Goal: Task Accomplishment & Management: Manage account settings

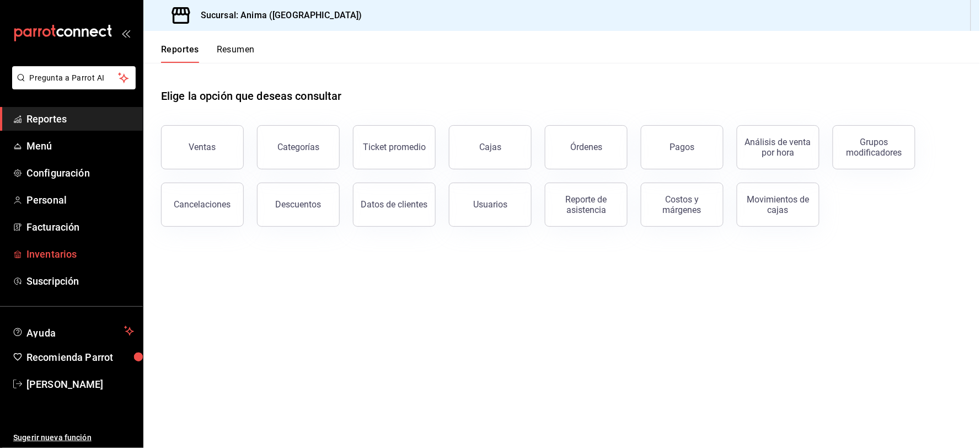
click at [37, 255] on span "Inventarios" at bounding box center [80, 254] width 108 height 15
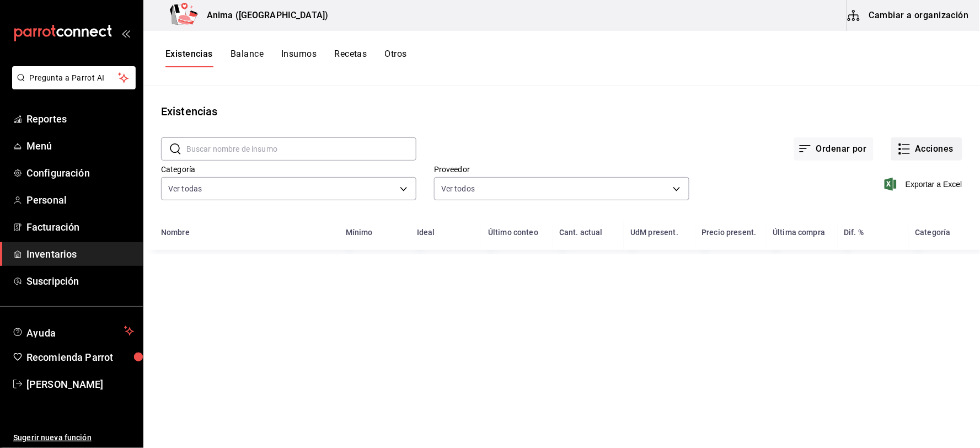
click at [922, 144] on button "Acciones" at bounding box center [926, 148] width 71 height 23
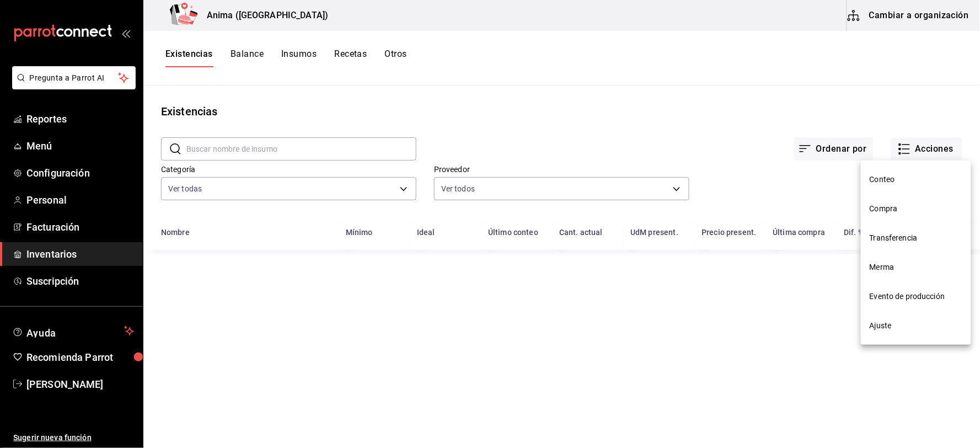
click at [888, 201] on li "Compra" at bounding box center [916, 208] width 110 height 29
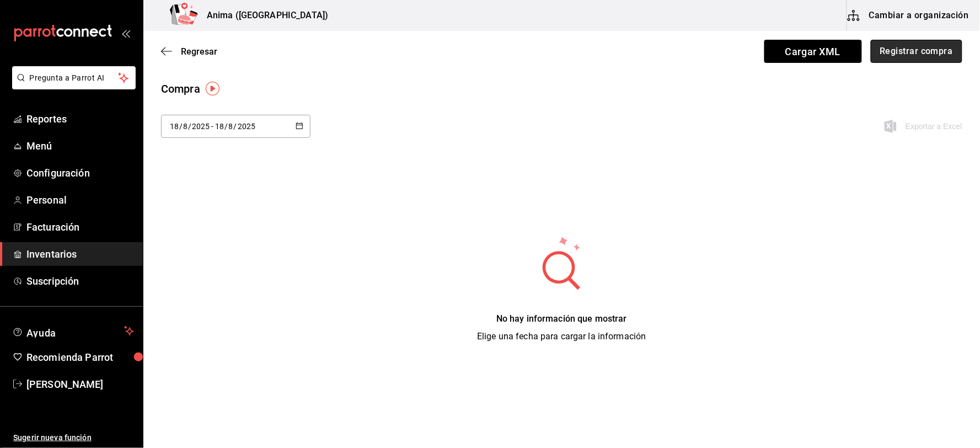
click at [936, 50] on button "Registrar compra" at bounding box center [917, 51] width 92 height 23
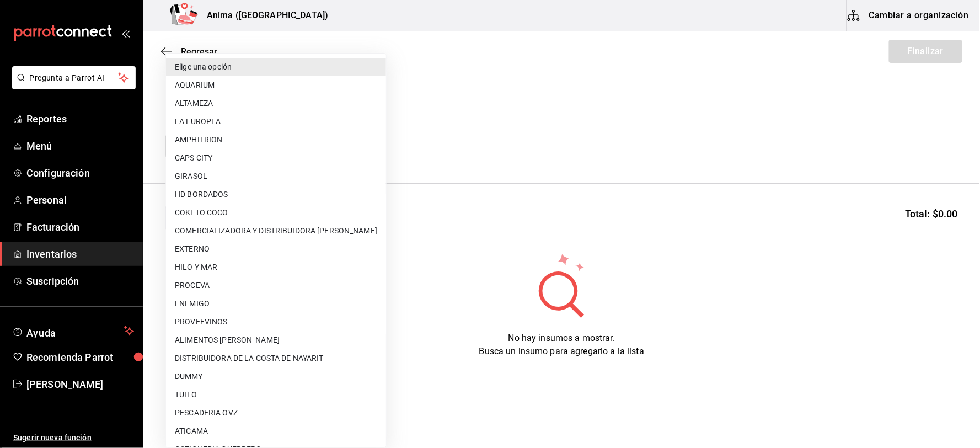
click at [304, 148] on body "Pregunta a Parrot AI Reportes Menú Configuración Personal Facturación Inventari…" at bounding box center [490, 193] width 980 height 386
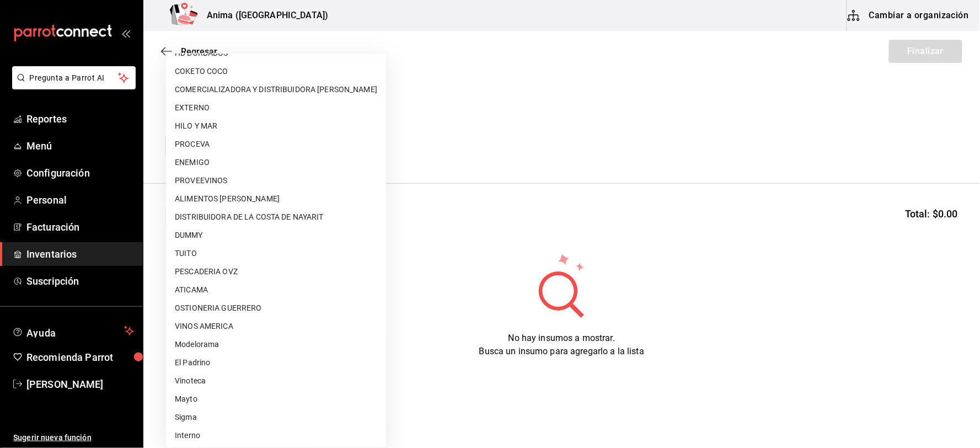
scroll to position [142, 0]
click at [196, 429] on li "Interno" at bounding box center [276, 435] width 220 height 18
type input "c4277463-642f-4394-a394-6273027aff12"
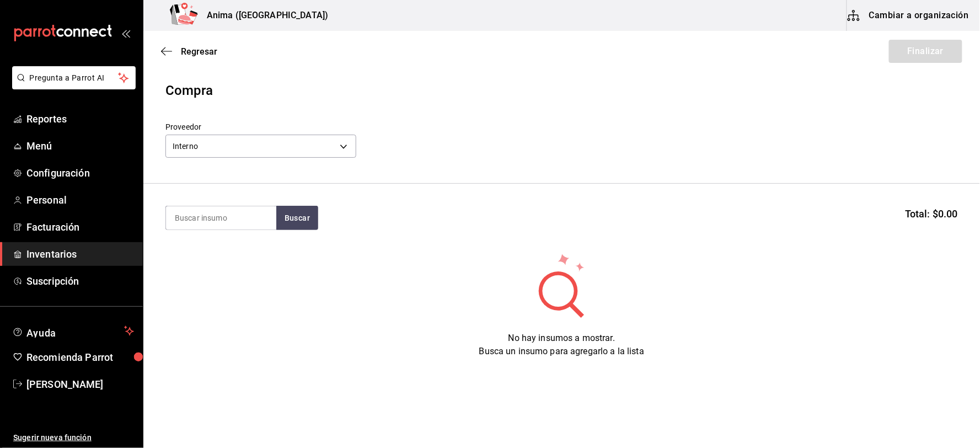
click at [215, 221] on input at bounding box center [221, 217] width 110 height 23
type input "ALCACH"
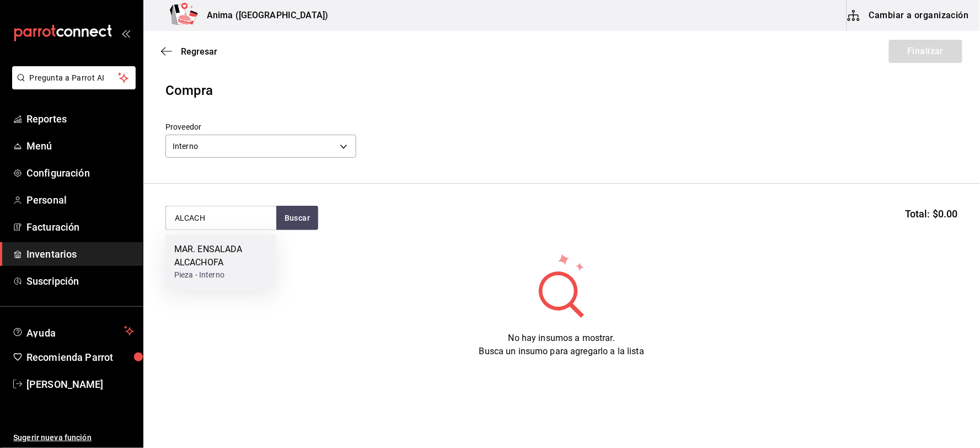
click at [221, 258] on div "MAR. ENSALADA ALCACHOFA" at bounding box center [220, 256] width 93 height 26
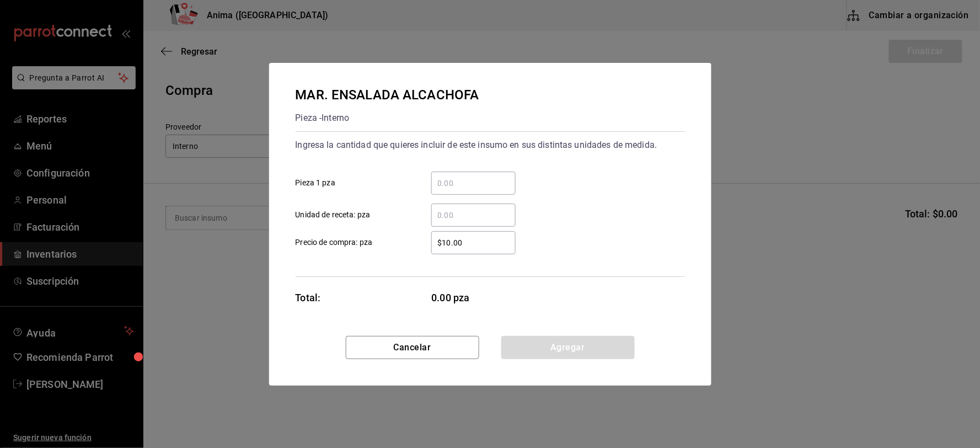
click at [488, 204] on div "​" at bounding box center [473, 215] width 84 height 23
click at [488, 209] on input "​ Unidad de receta: pza" at bounding box center [473, 215] width 84 height 13
type input "6"
type input "$1"
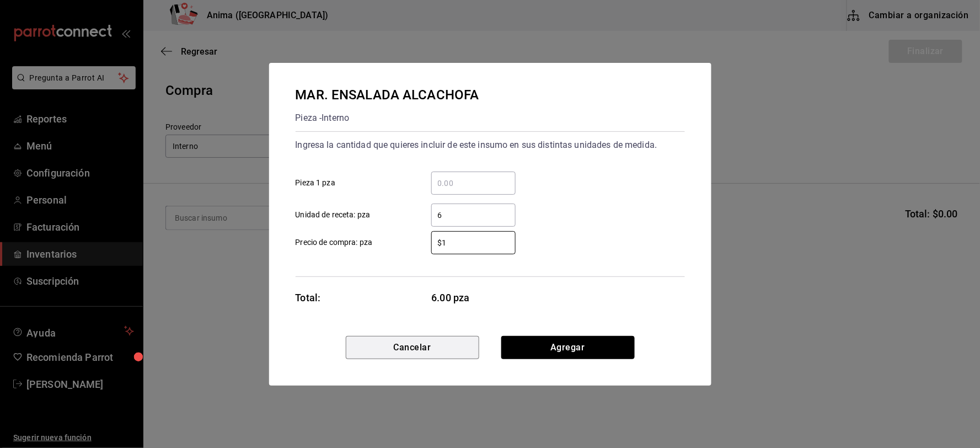
click button "Cancelar" at bounding box center [412, 347] width 133 height 23
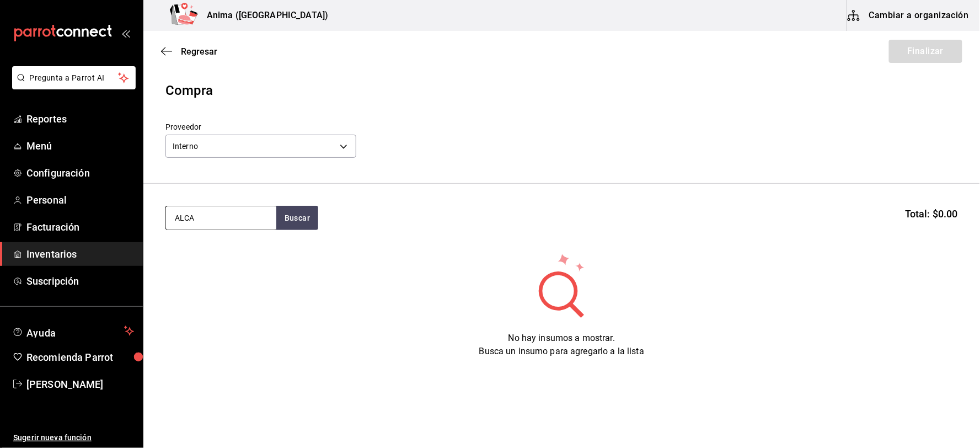
type input "ALCA"
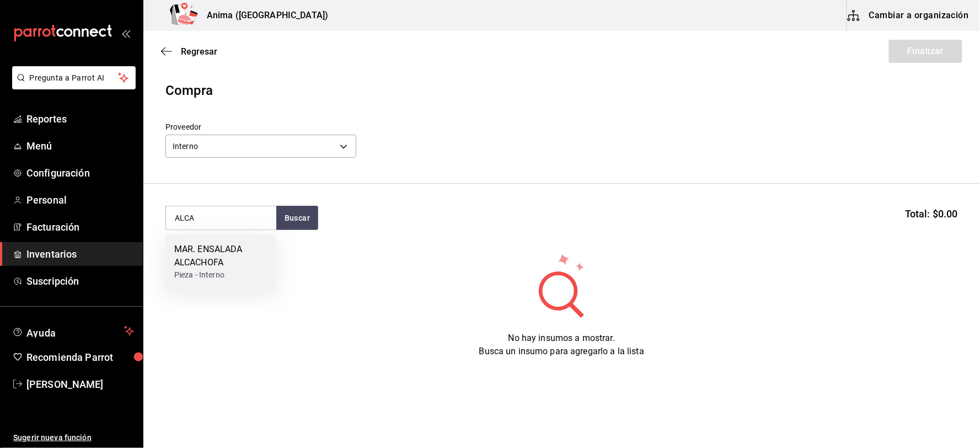
click at [235, 260] on div "MAR. ENSALADA ALCACHOFA" at bounding box center [220, 256] width 93 height 26
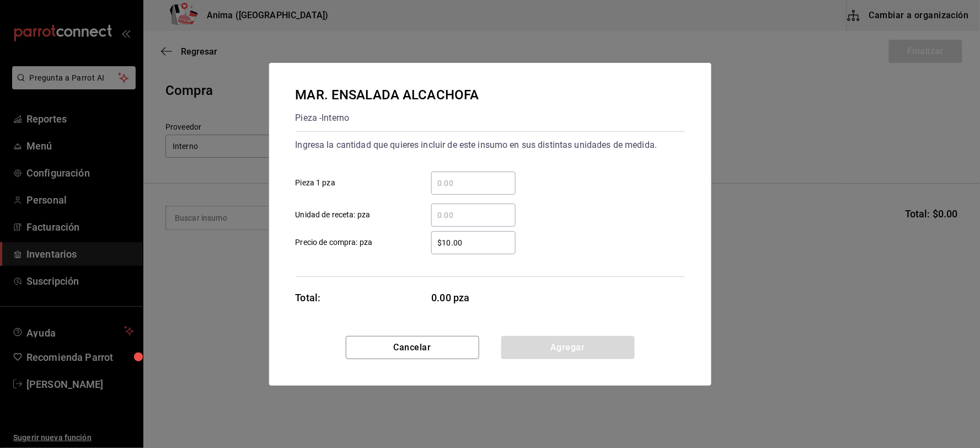
click at [460, 206] on div "​" at bounding box center [473, 215] width 84 height 23
click at [460, 209] on input "​ Unidad de receta: pza" at bounding box center [473, 215] width 84 height 13
type input "6"
type input "$1"
click button "Agregar" at bounding box center [567, 347] width 133 height 23
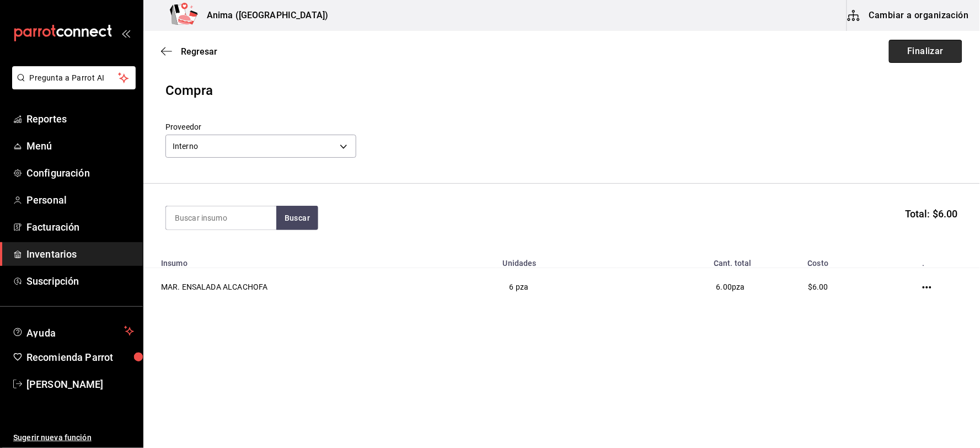
click at [937, 46] on button "Finalizar" at bounding box center [925, 51] width 73 height 23
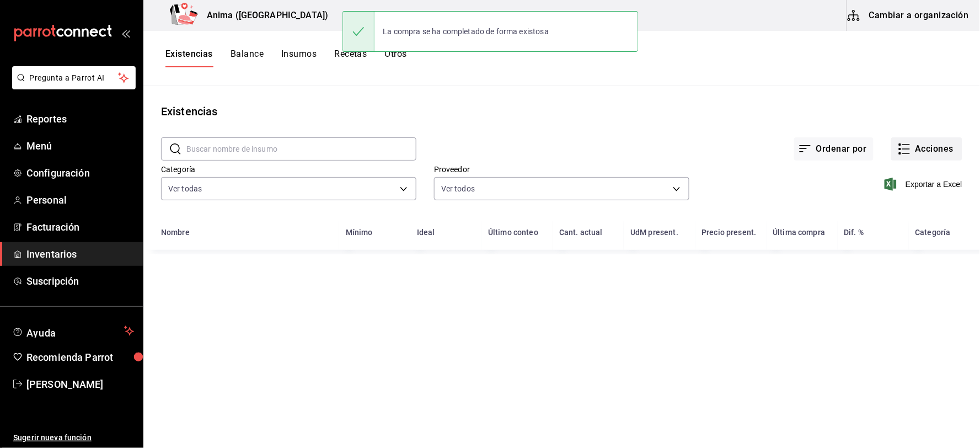
click at [928, 142] on button "Acciones" at bounding box center [926, 148] width 71 height 23
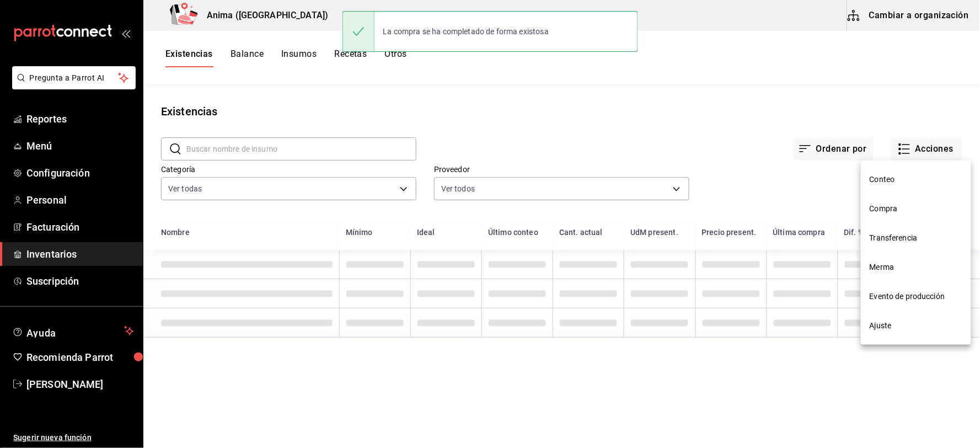
click at [917, 206] on span "Compra" at bounding box center [916, 209] width 93 height 12
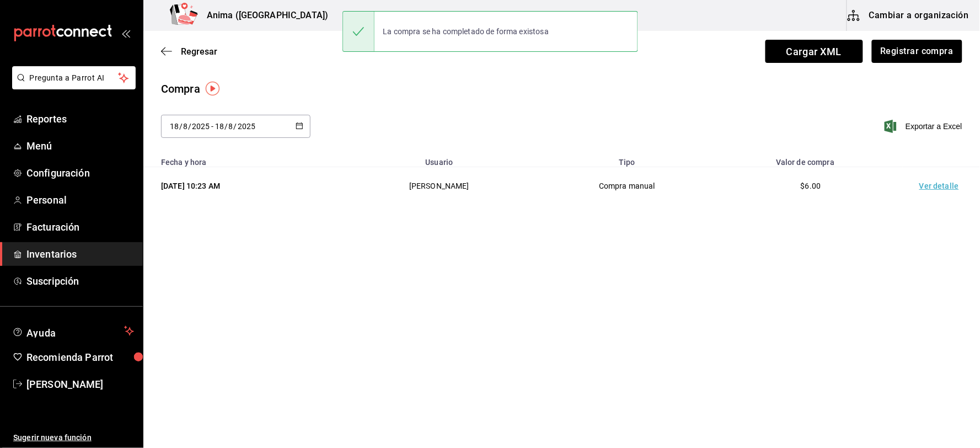
click at [937, 188] on td "Ver detalle" at bounding box center [941, 186] width 77 height 38
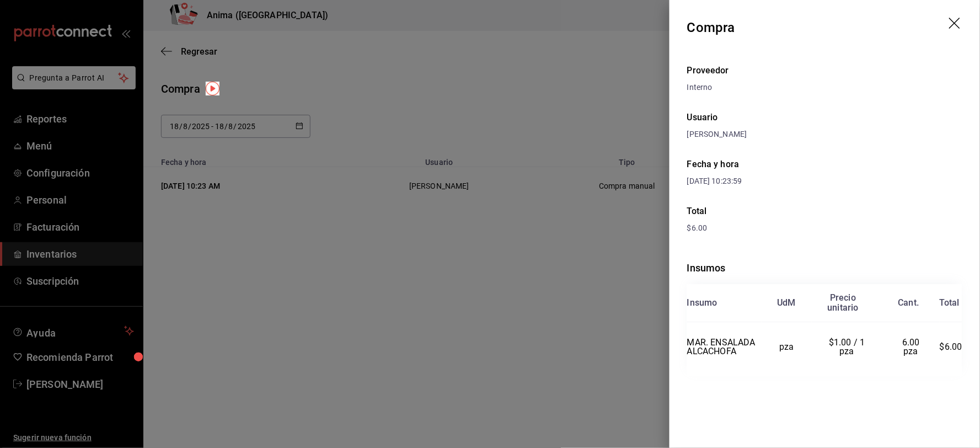
click at [840, 150] on div "Fecha y hora [DATE] 10:23:59" at bounding box center [824, 172] width 275 height 47
click at [537, 149] on div at bounding box center [490, 224] width 980 height 448
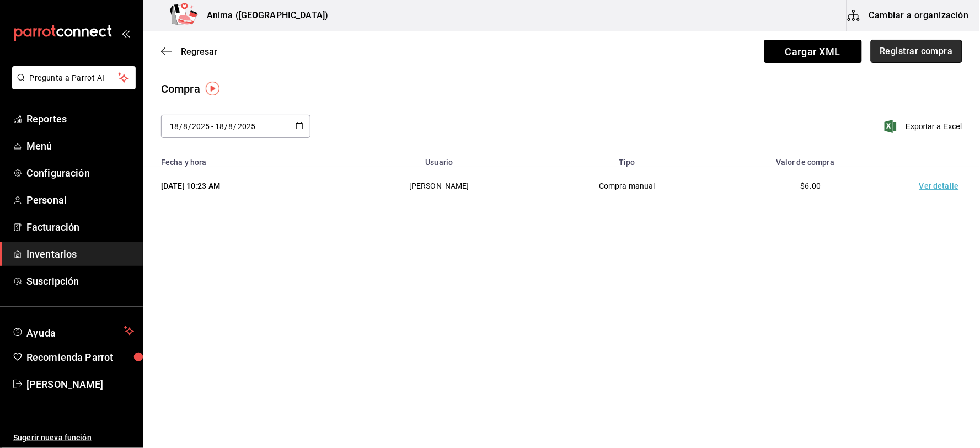
click at [892, 53] on button "Registrar compra" at bounding box center [917, 51] width 92 height 23
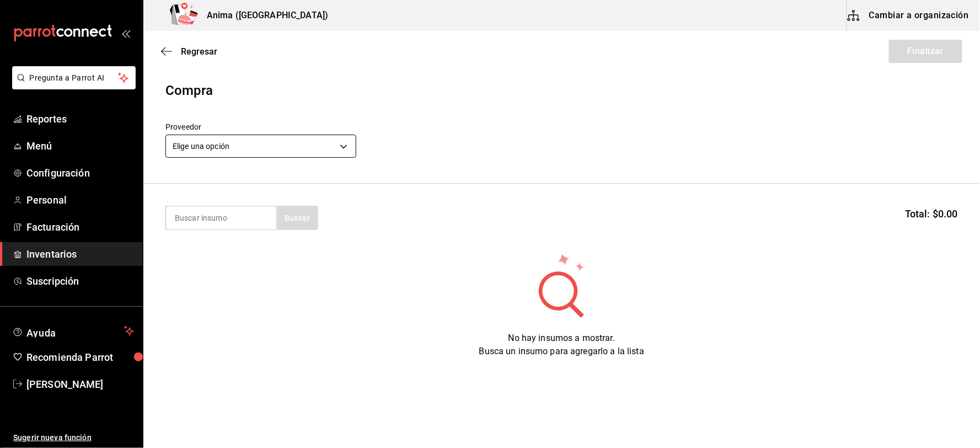
click at [269, 148] on body "Pregunta a Parrot AI Reportes Menú Configuración Personal Facturación Inventari…" at bounding box center [490, 193] width 980 height 386
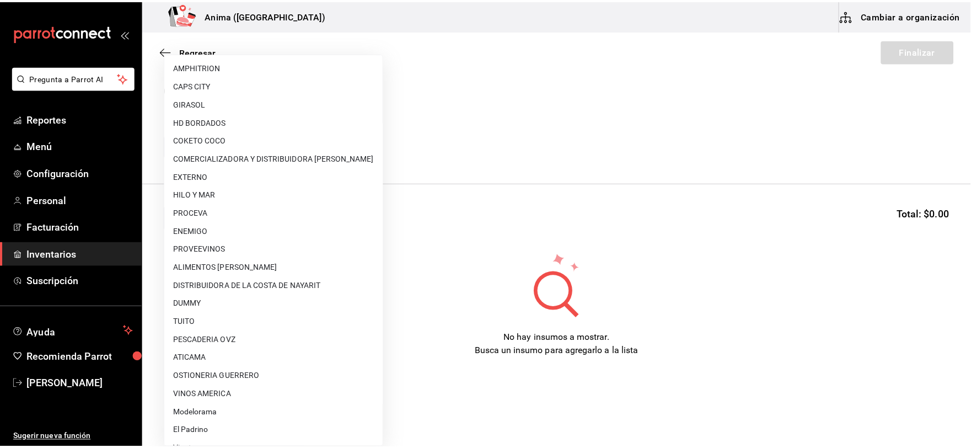
scroll to position [142, 0]
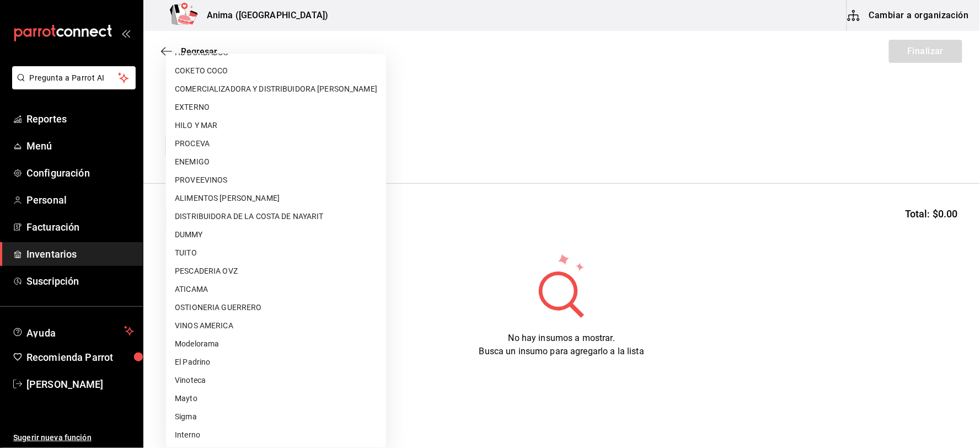
click at [206, 362] on li "El Padrino" at bounding box center [276, 362] width 220 height 18
type input "3d2fc1bc-7a4d-4d26-90b4-a66c75900bbd"
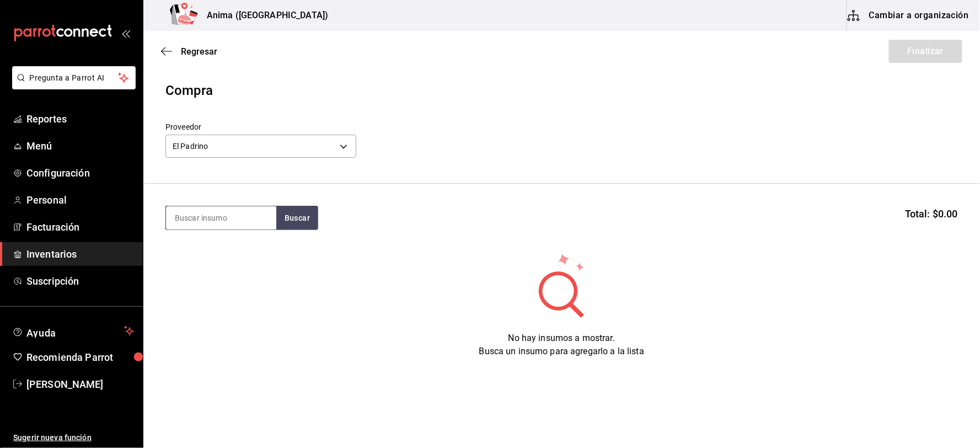
click at [199, 218] on input at bounding box center [221, 217] width 110 height 23
type input "GOBER"
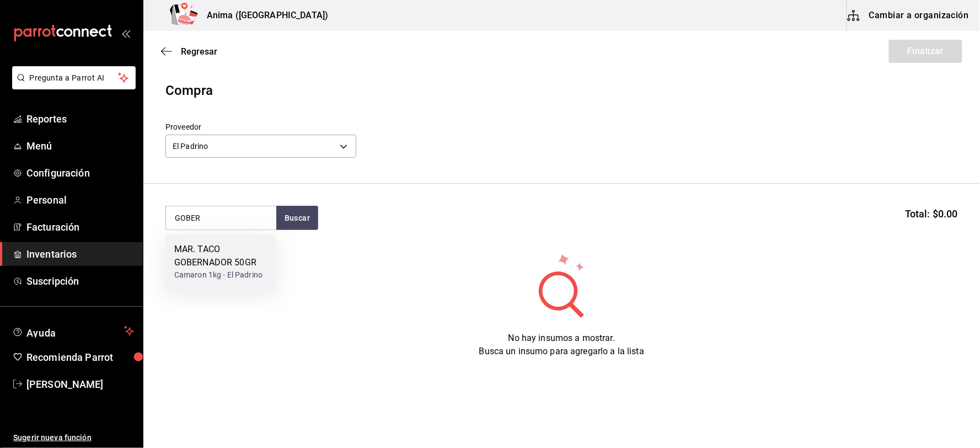
click at [186, 282] on div "MAR. TACO GOBERNADOR 50GR Camaron 1kg - [GEOGRAPHIC_DATA]" at bounding box center [220, 262] width 110 height 56
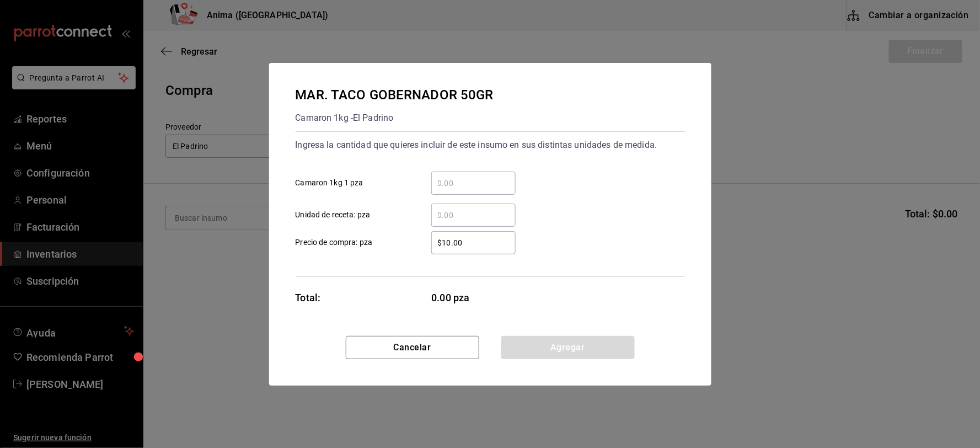
click at [453, 216] on input "​ Unidad de receta: pza" at bounding box center [473, 215] width 84 height 13
type input "144"
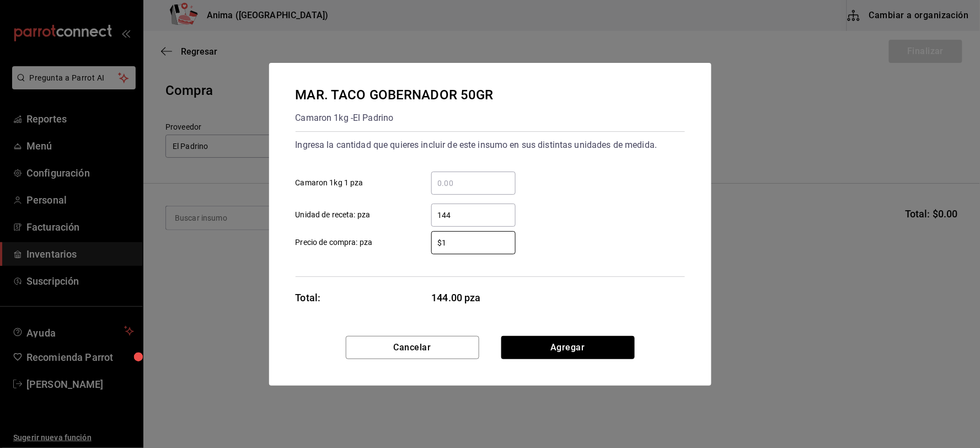
type input "$1"
click button "Agregar" at bounding box center [567, 347] width 133 height 23
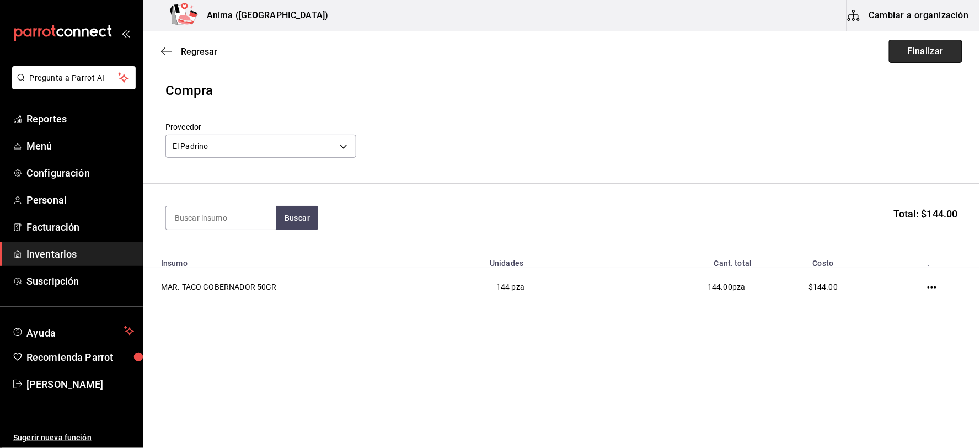
click at [946, 45] on button "Finalizar" at bounding box center [925, 51] width 73 height 23
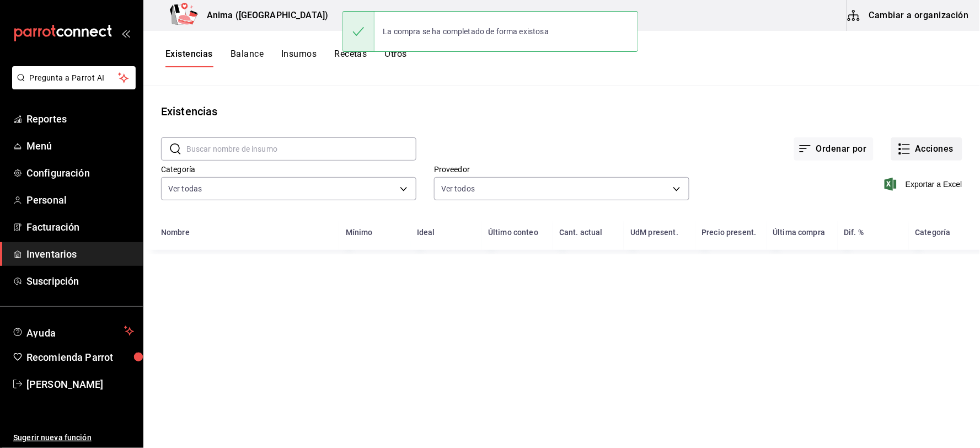
click at [917, 156] on button "Acciones" at bounding box center [926, 148] width 71 height 23
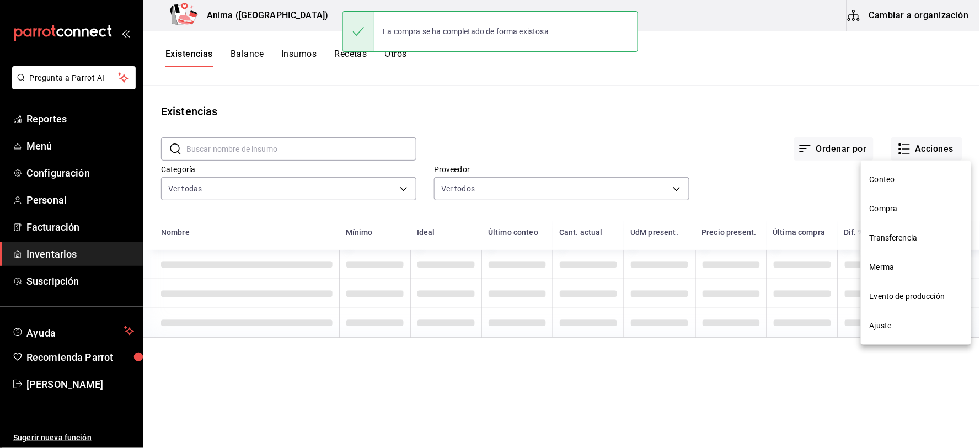
click at [904, 199] on li "Compra" at bounding box center [916, 208] width 110 height 29
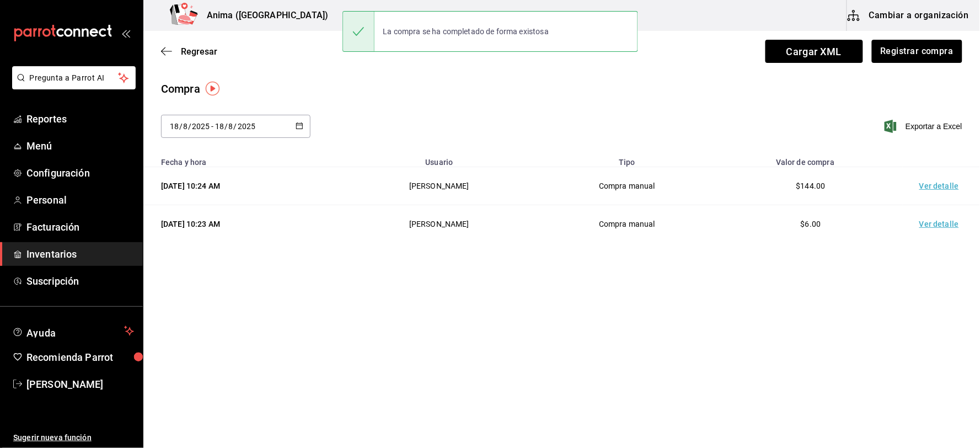
click at [933, 175] on td "Ver detalle" at bounding box center [941, 186] width 77 height 38
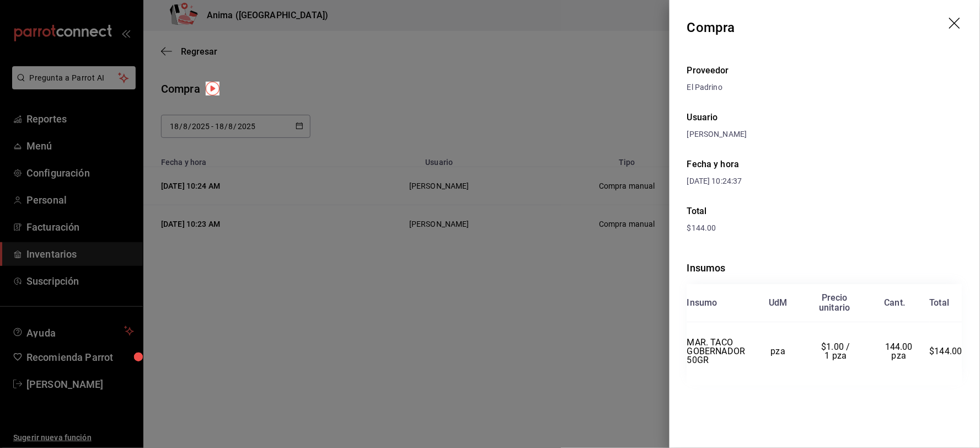
click at [444, 233] on div at bounding box center [490, 224] width 980 height 448
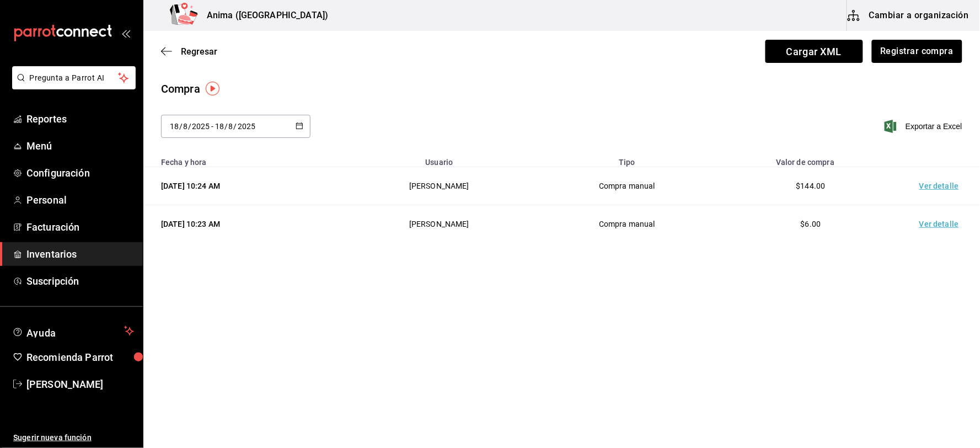
click at [205, 44] on div "Regresar Cargar XML Registrar compra" at bounding box center [561, 51] width 837 height 41
click at [211, 50] on span "Regresar" at bounding box center [199, 51] width 36 height 10
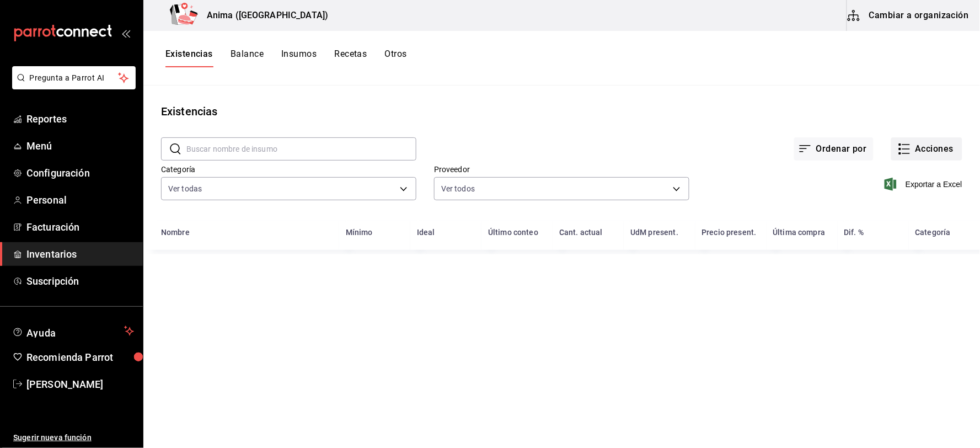
click at [909, 145] on icon "button" at bounding box center [904, 148] width 13 height 13
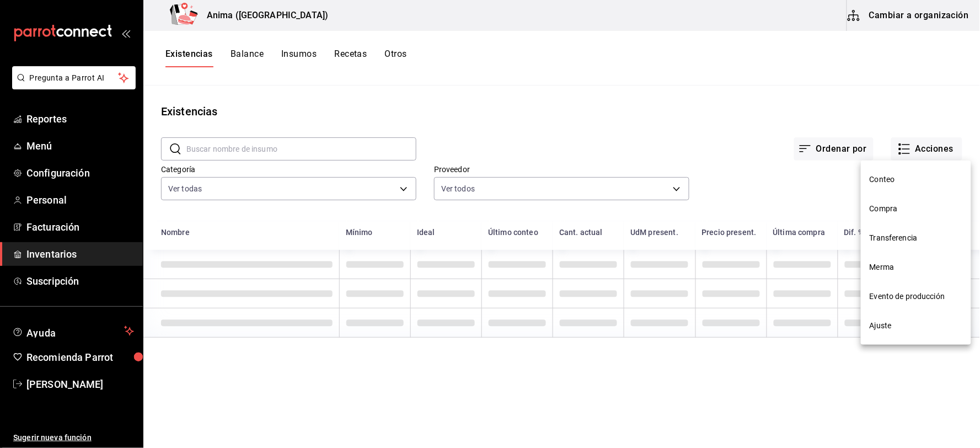
click at [897, 265] on span "Merma" at bounding box center [916, 267] width 93 height 12
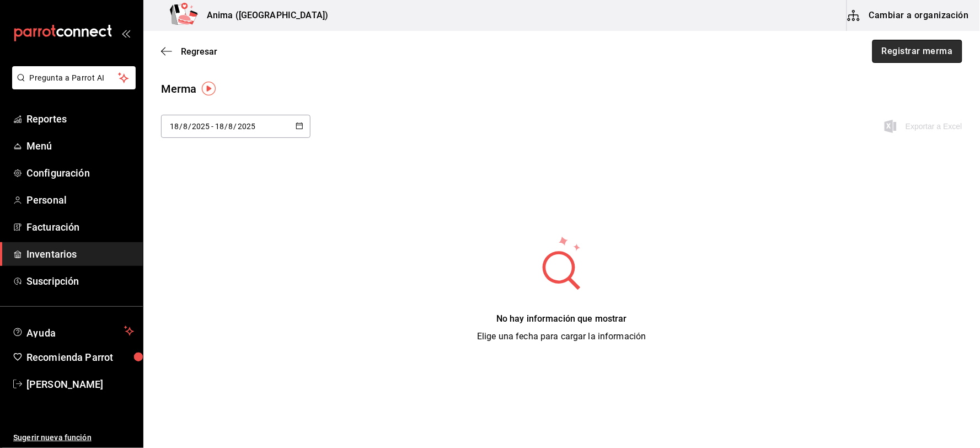
click at [931, 56] on button "Registrar merma" at bounding box center [918, 51] width 90 height 23
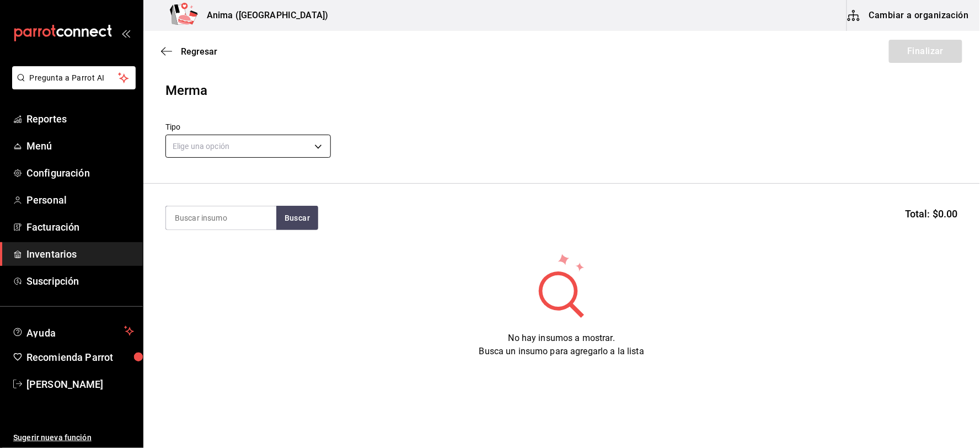
click at [252, 147] on body "Pregunta a Parrot AI Reportes Menú Configuración Personal Facturación Inventari…" at bounding box center [490, 193] width 980 height 386
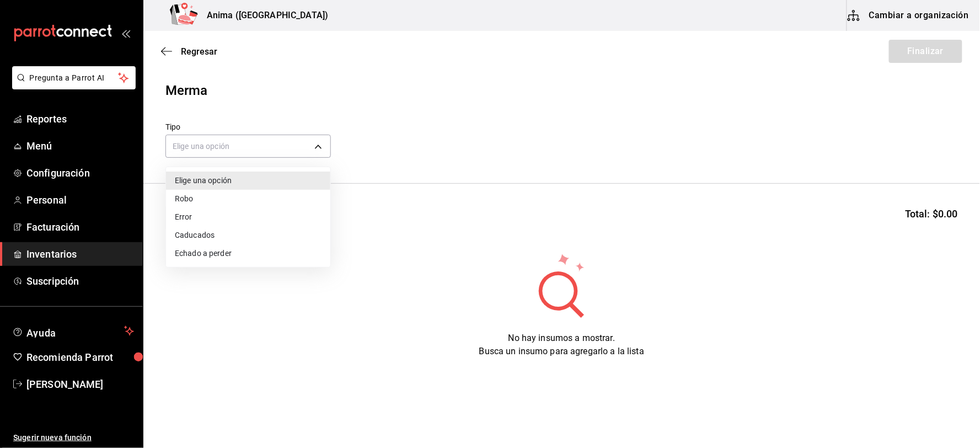
click at [238, 216] on li "Error" at bounding box center [248, 217] width 164 height 18
type input "ERROR"
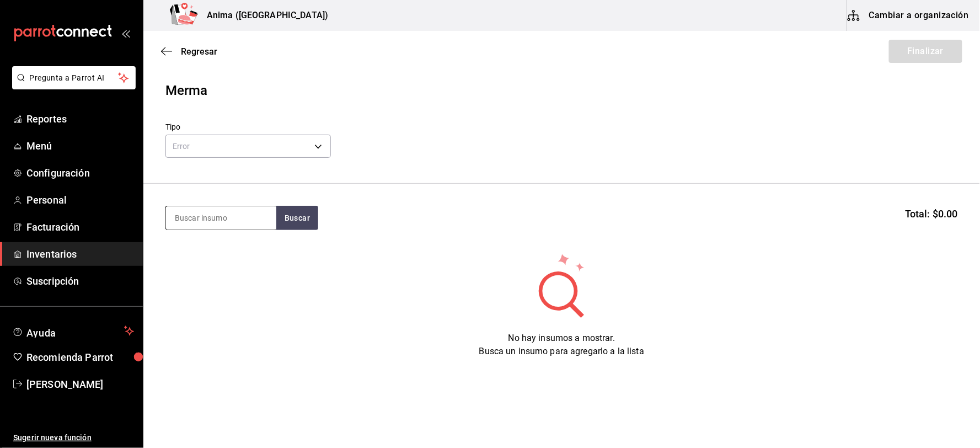
click at [232, 211] on input at bounding box center [221, 217] width 110 height 23
type input "LECH"
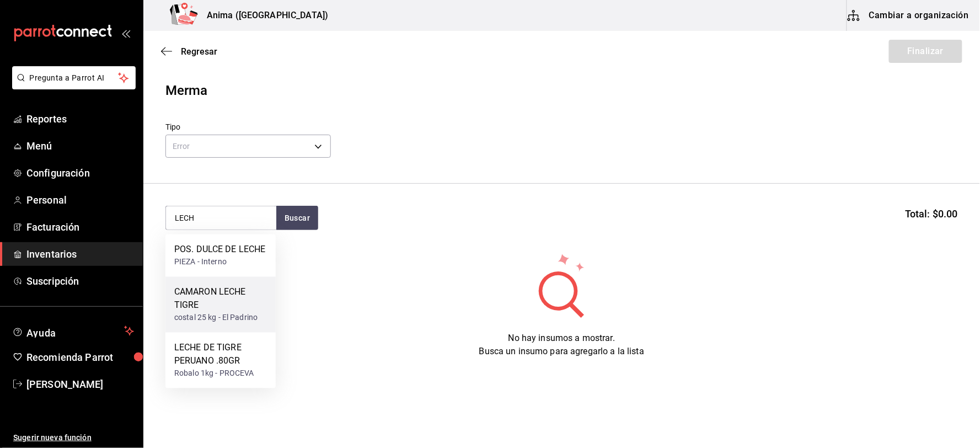
click at [222, 293] on div "CAMARON LECHE TIGRE" at bounding box center [220, 299] width 93 height 26
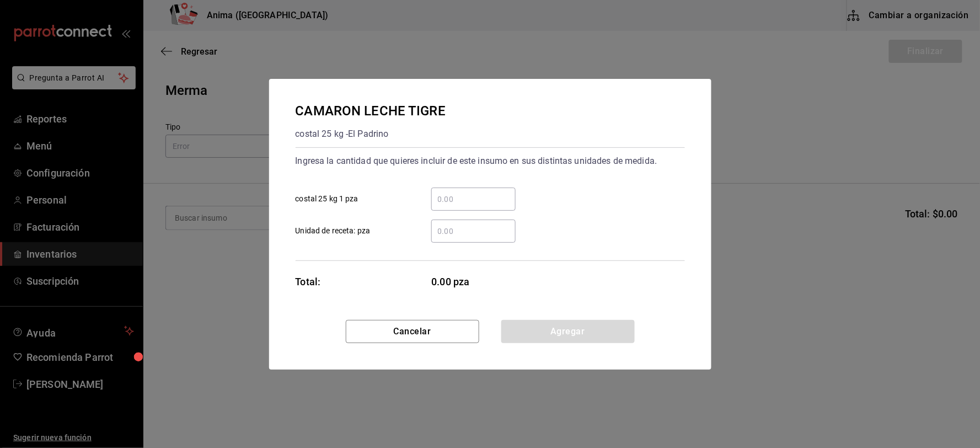
click at [459, 228] on input "​ Unidad de receta: pza" at bounding box center [473, 231] width 84 height 13
type input "6"
click button "Agregar" at bounding box center [567, 331] width 133 height 23
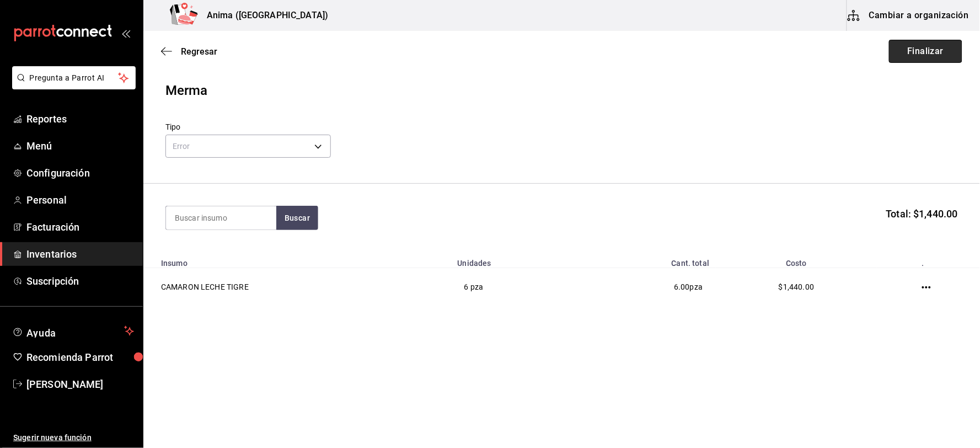
click at [939, 51] on button "Finalizar" at bounding box center [925, 51] width 73 height 23
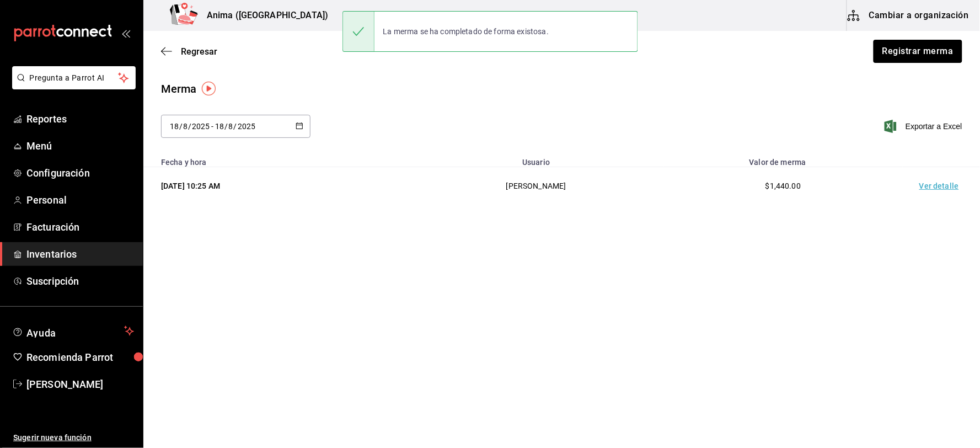
click at [936, 183] on td "Ver detalle" at bounding box center [941, 186] width 77 height 38
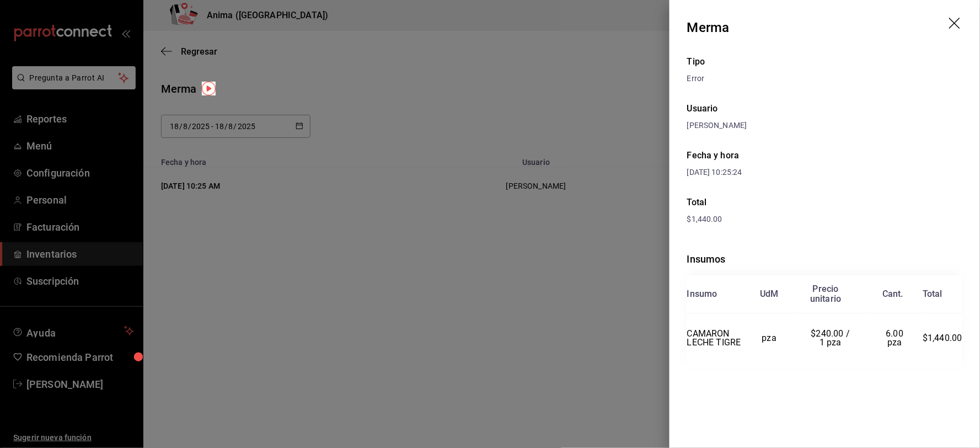
click at [522, 163] on div at bounding box center [490, 224] width 980 height 448
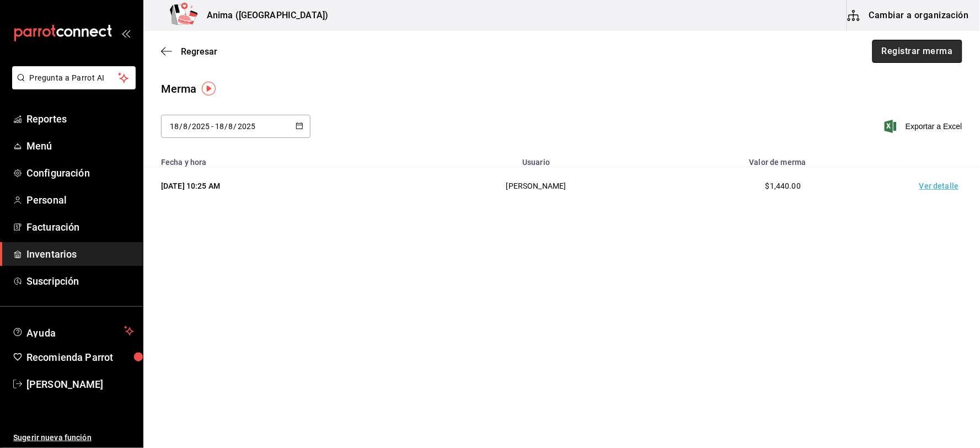
click at [906, 50] on button "Registrar merma" at bounding box center [918, 51] width 90 height 23
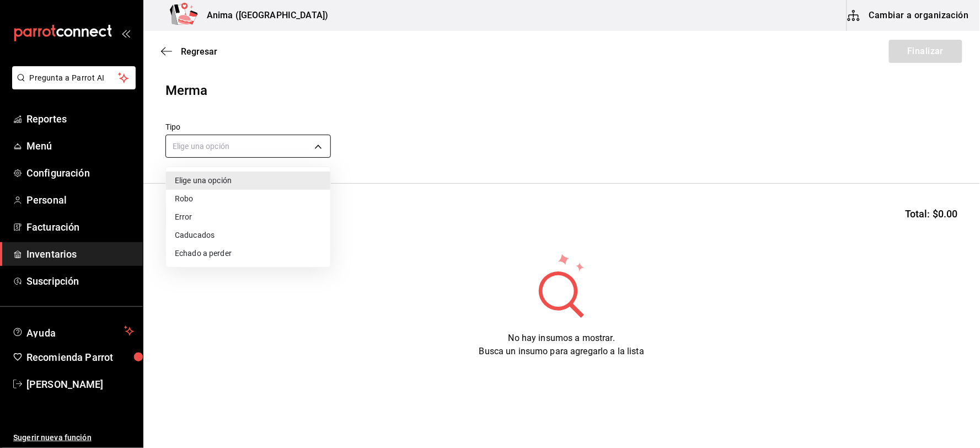
click at [245, 154] on body "Pregunta a Parrot AI Reportes Menú Configuración Personal Facturación Inventari…" at bounding box center [490, 193] width 980 height 386
click at [219, 211] on li "Error" at bounding box center [248, 217] width 164 height 18
type input "ERROR"
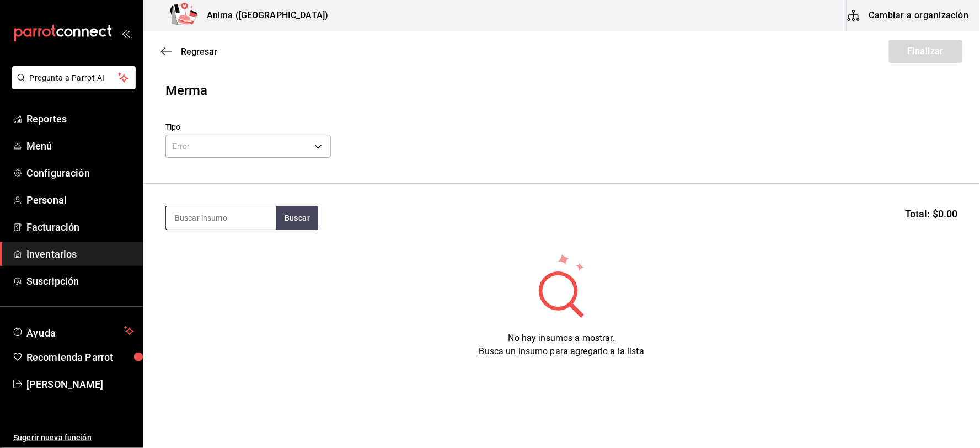
click at [205, 220] on input at bounding box center [221, 217] width 110 height 23
type input "COCI"
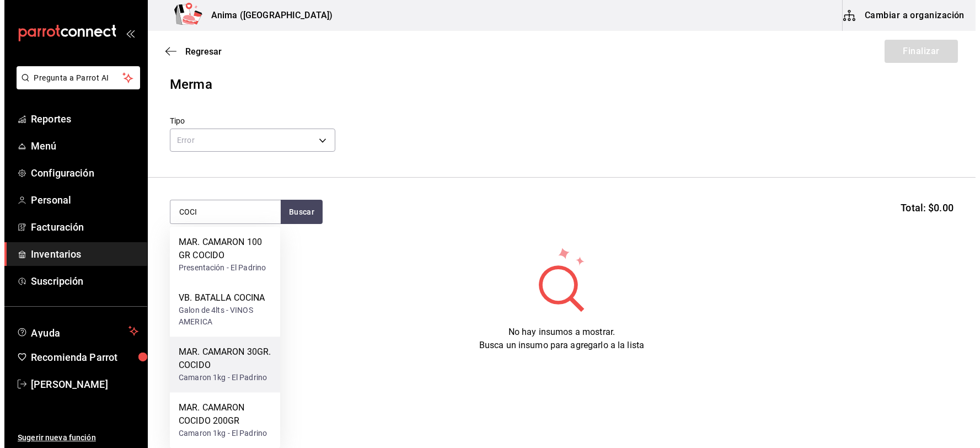
scroll to position [7, 0]
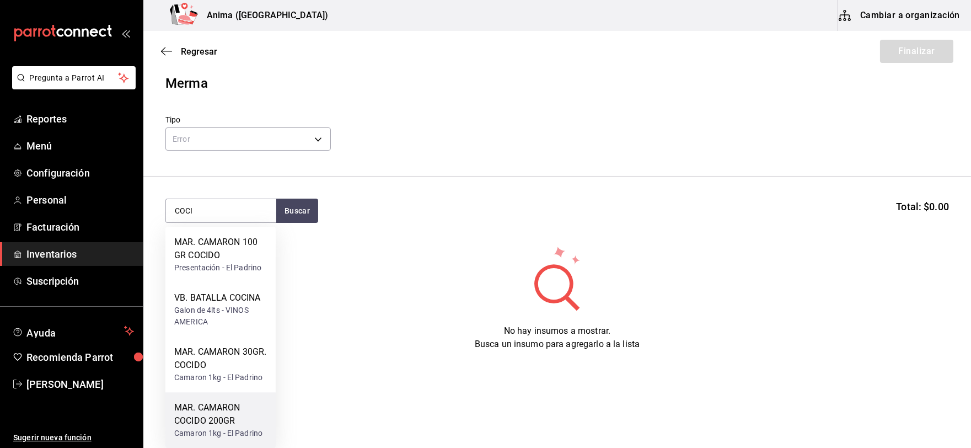
click at [222, 404] on div "MAR. CAMARON COCIDO 200GR" at bounding box center [220, 414] width 93 height 26
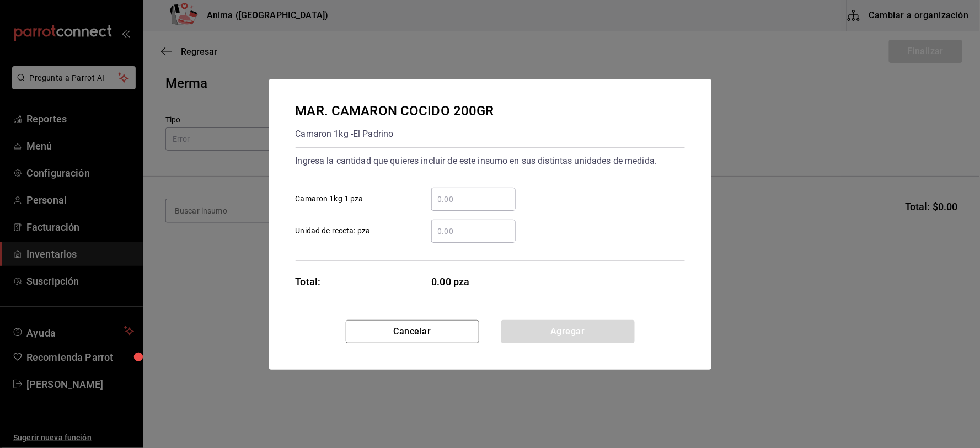
click at [444, 227] on input "​ Unidad de receta: pza" at bounding box center [473, 231] width 84 height 13
type input "1"
click button "Agregar" at bounding box center [567, 331] width 133 height 23
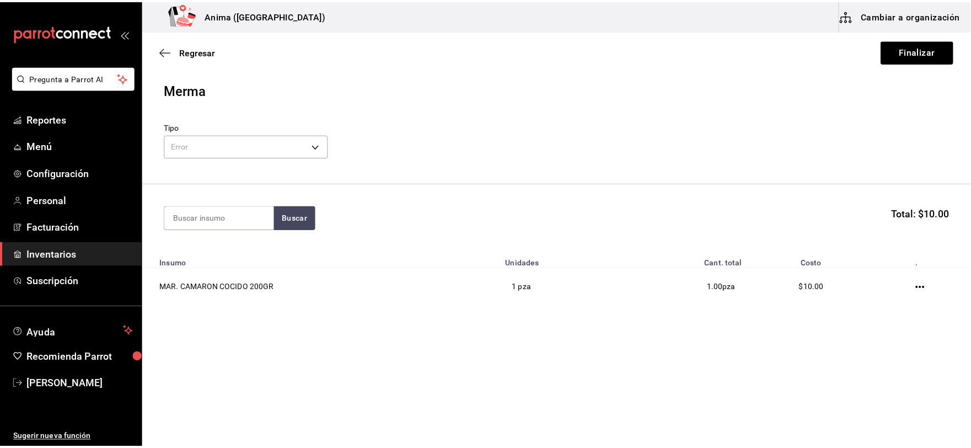
scroll to position [0, 0]
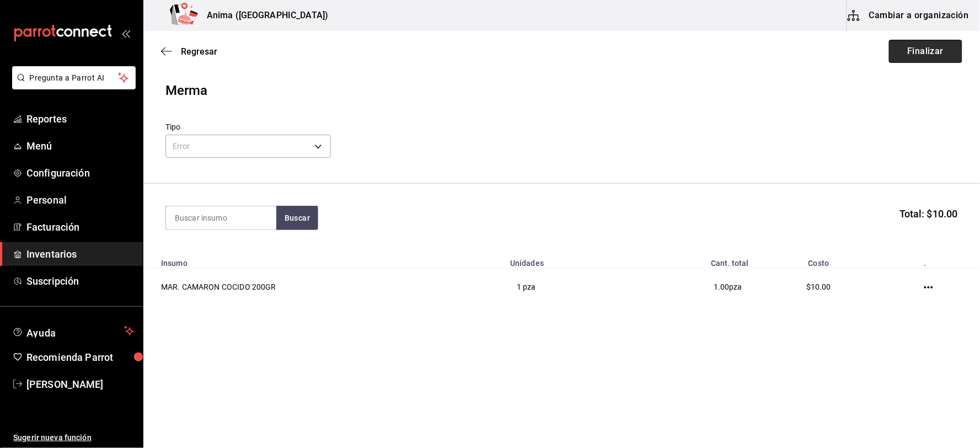
click at [927, 46] on button "Finalizar" at bounding box center [925, 51] width 73 height 23
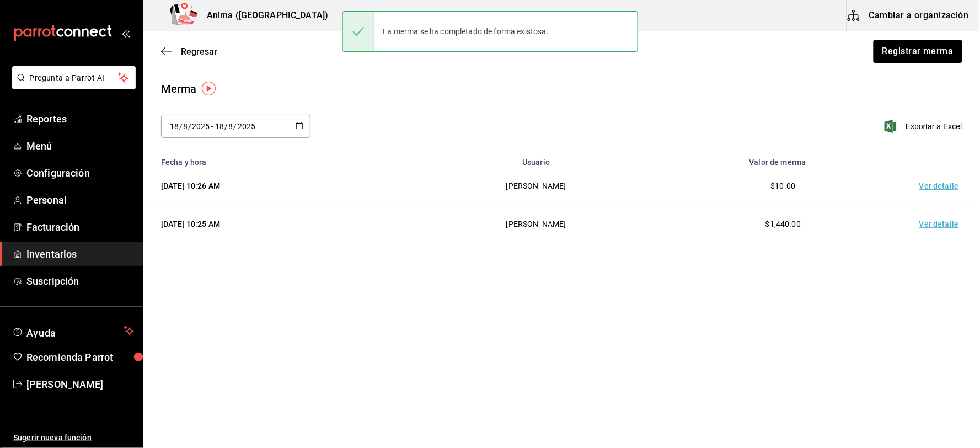
click at [934, 180] on td "Ver detalle" at bounding box center [941, 186] width 77 height 38
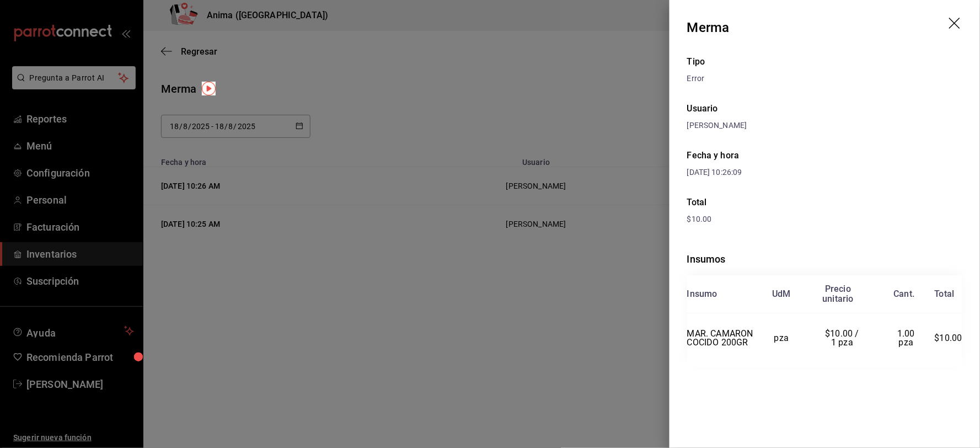
click at [592, 101] on div at bounding box center [490, 224] width 980 height 448
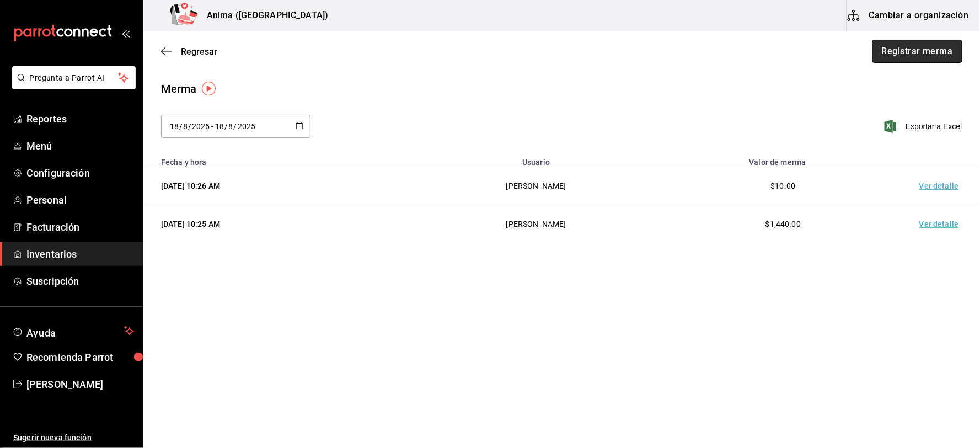
click at [925, 45] on button "Registrar merma" at bounding box center [918, 51] width 90 height 23
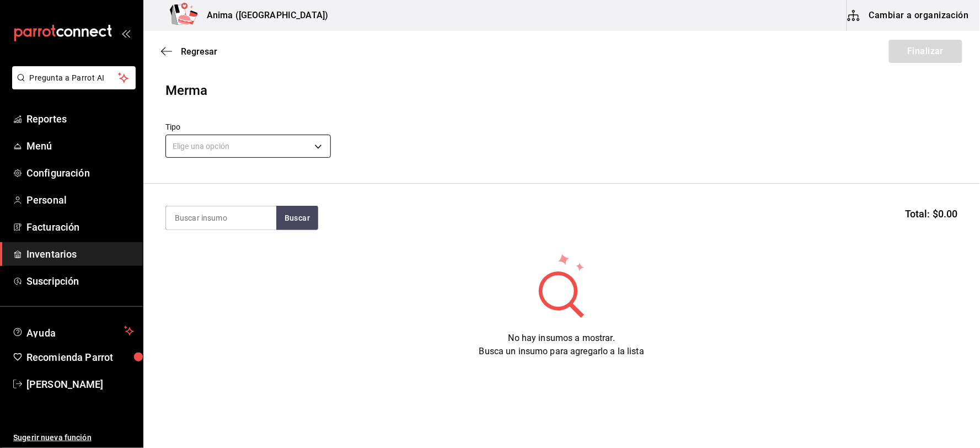
click at [232, 151] on body "Pregunta a Parrot AI Reportes Menú Configuración Personal Facturación Inventari…" at bounding box center [490, 193] width 980 height 386
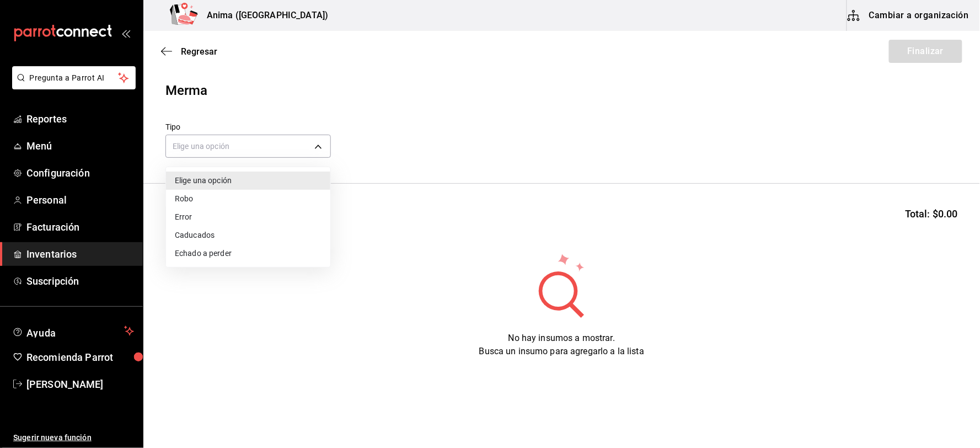
click at [217, 212] on li "Error" at bounding box center [248, 217] width 164 height 18
type input "ERROR"
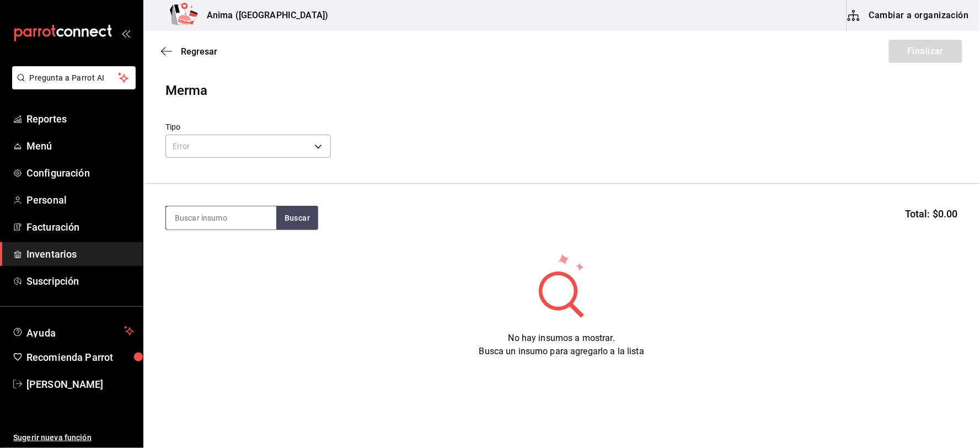
click at [201, 213] on input at bounding box center [221, 217] width 110 height 23
type input "LECHE"
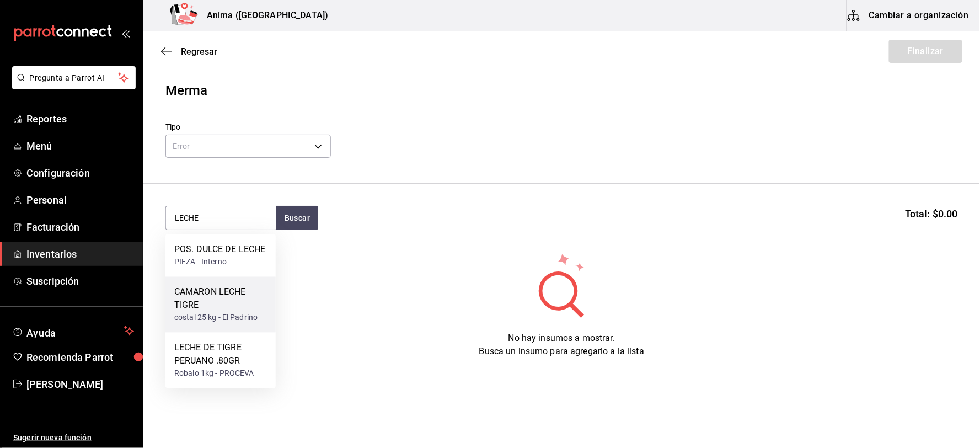
click at [213, 324] on div "CAMARON LECHE TIGRE costal 25 kg - El Padrino" at bounding box center [220, 305] width 110 height 56
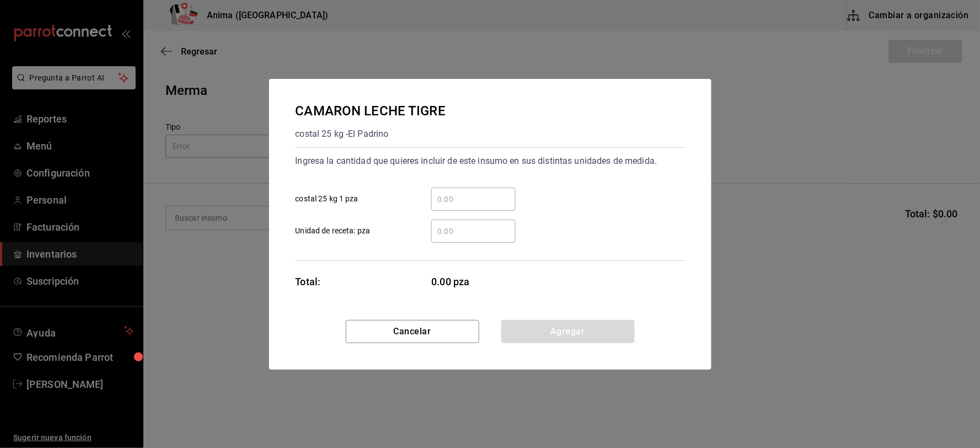
click at [471, 232] on input "​ Unidad de receta: pza" at bounding box center [473, 231] width 84 height 13
type input "12"
click button "Agregar" at bounding box center [567, 331] width 133 height 23
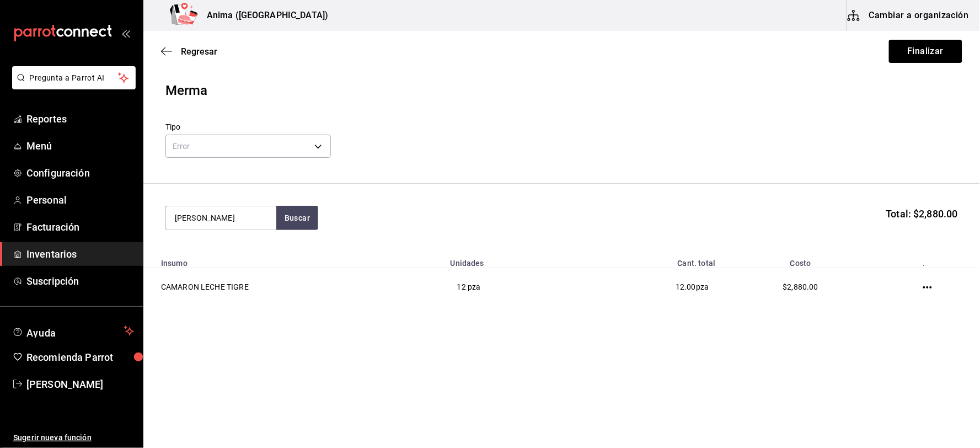
type input "[PERSON_NAME]"
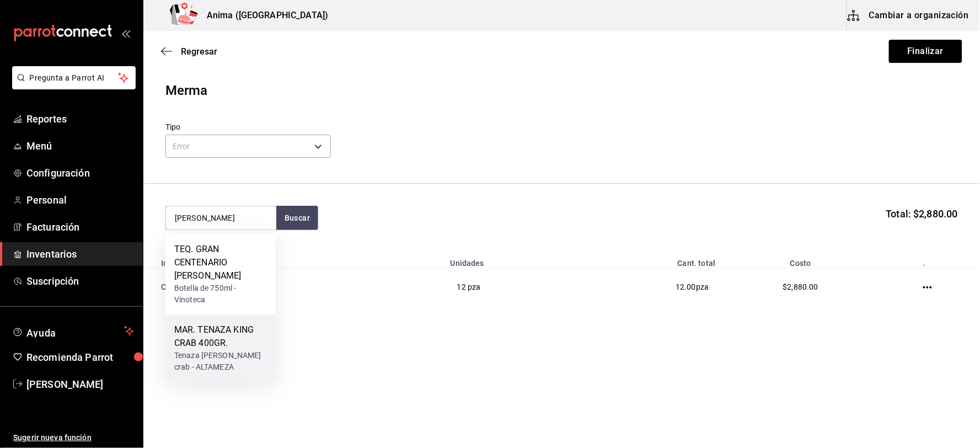
click at [233, 338] on div "MAR. TENAZA KING CRAB 400GR." at bounding box center [220, 337] width 93 height 26
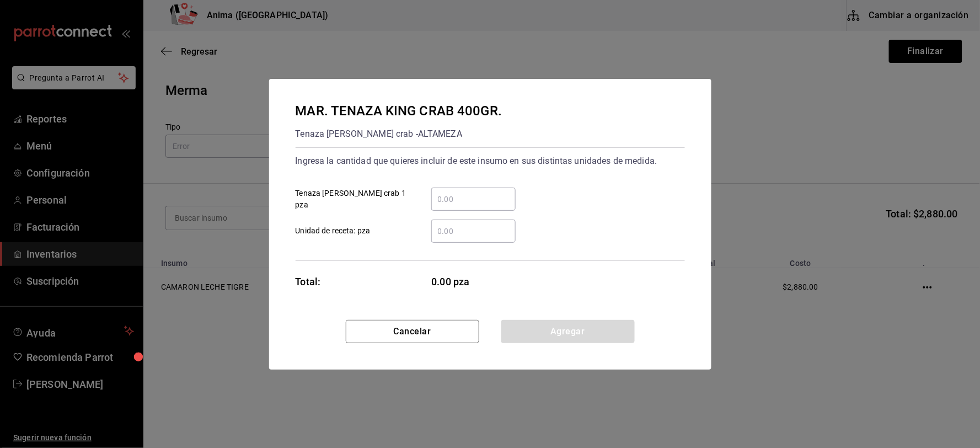
click at [468, 234] on input "​ Unidad de receta: pza" at bounding box center [473, 231] width 84 height 13
type input "3"
click button "Agregar" at bounding box center [567, 331] width 133 height 23
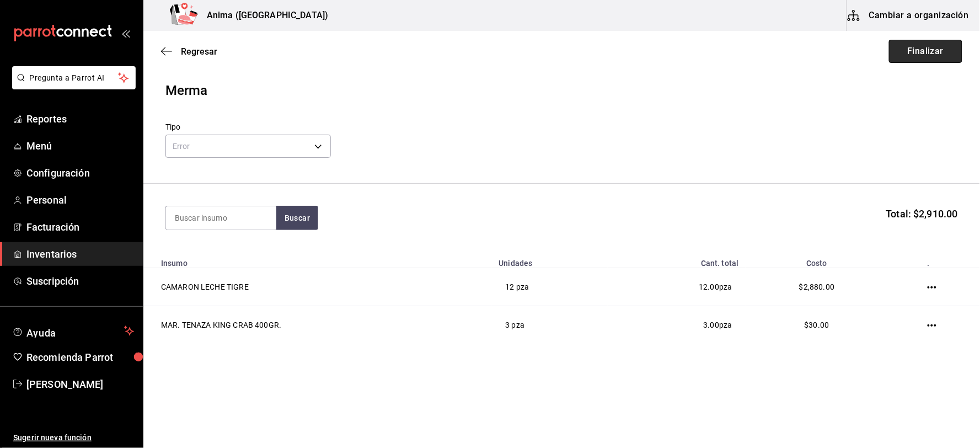
click at [942, 47] on button "Finalizar" at bounding box center [925, 51] width 73 height 23
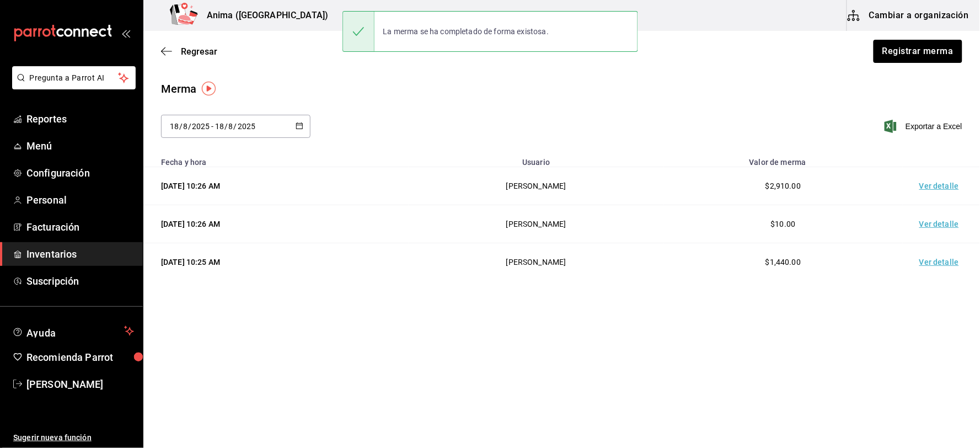
click at [918, 193] on td "Ver detalle" at bounding box center [941, 186] width 77 height 38
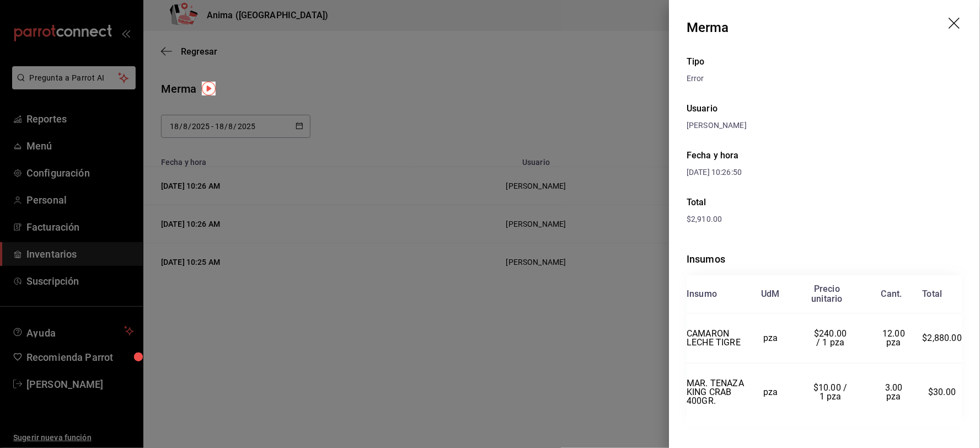
drag, startPoint x: 408, startPoint y: 163, endPoint x: 276, endPoint y: 122, distance: 138.2
click at [406, 162] on div at bounding box center [490, 224] width 980 height 448
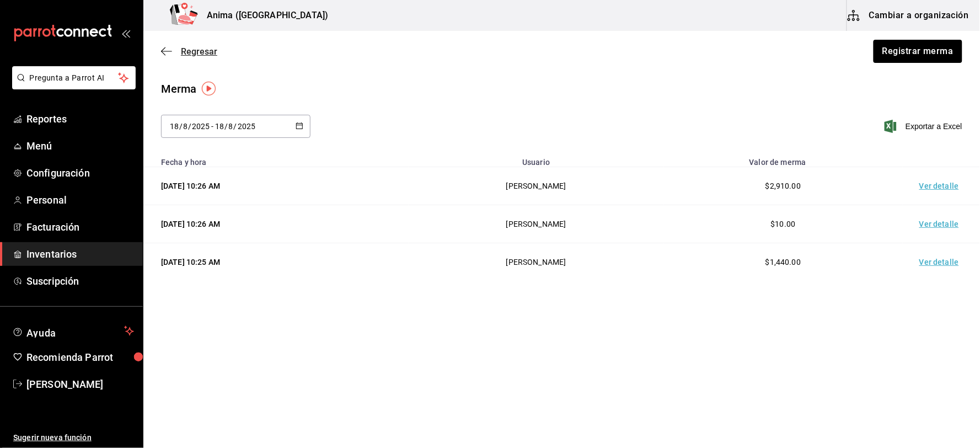
click at [201, 50] on span "Regresar" at bounding box center [199, 51] width 36 height 10
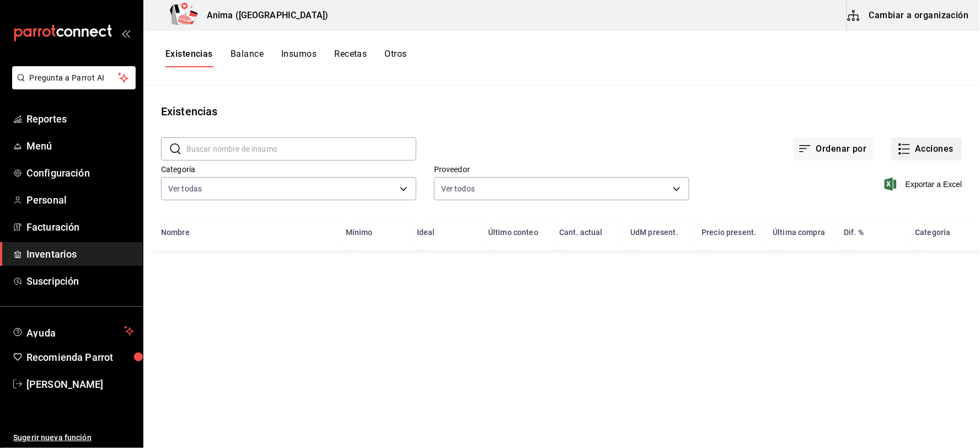
click at [928, 147] on button "Acciones" at bounding box center [926, 148] width 71 height 23
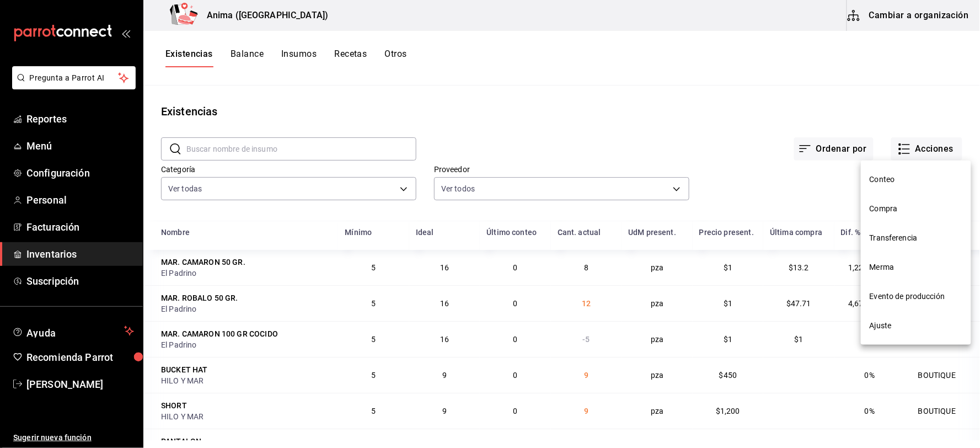
click at [894, 207] on span "Compra" at bounding box center [916, 209] width 93 height 12
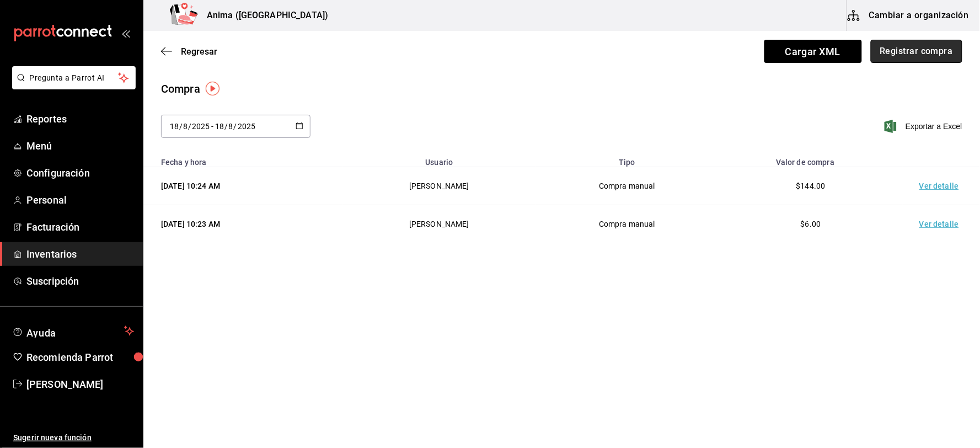
click at [942, 54] on button "Registrar compra" at bounding box center [917, 51] width 92 height 23
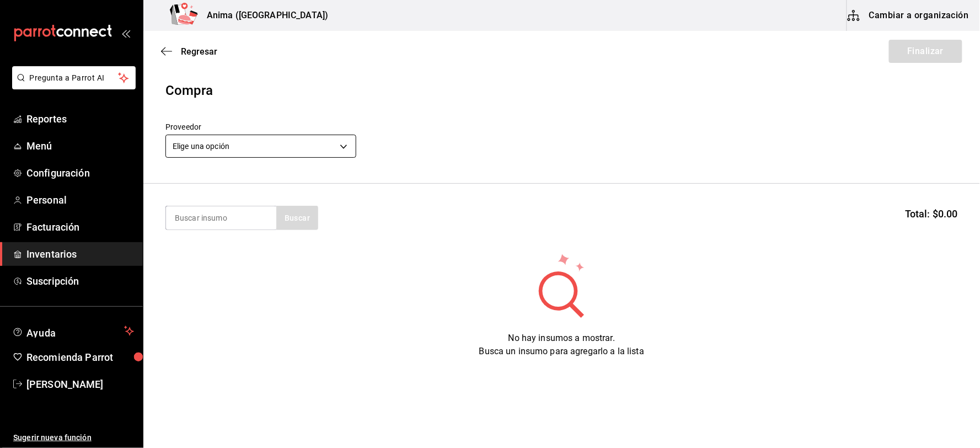
click at [231, 153] on body "Pregunta a Parrot AI Reportes Menú Configuración Personal Facturación Inventari…" at bounding box center [490, 193] width 980 height 386
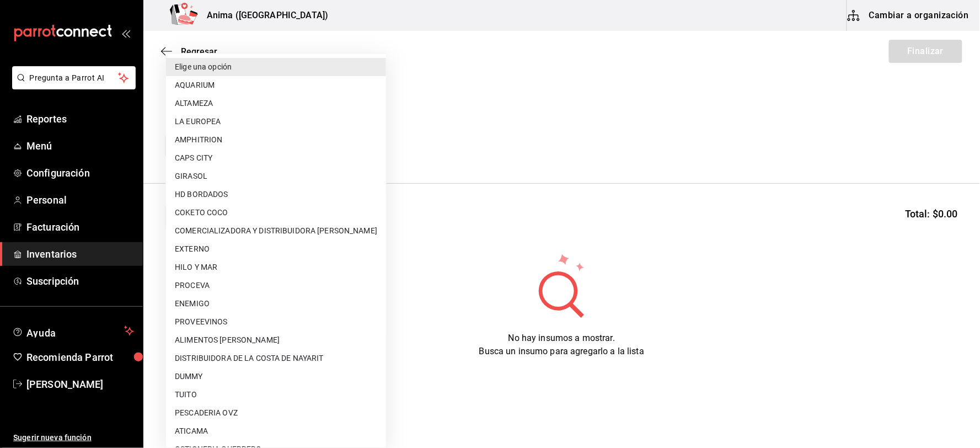
click at [606, 158] on div at bounding box center [490, 224] width 980 height 448
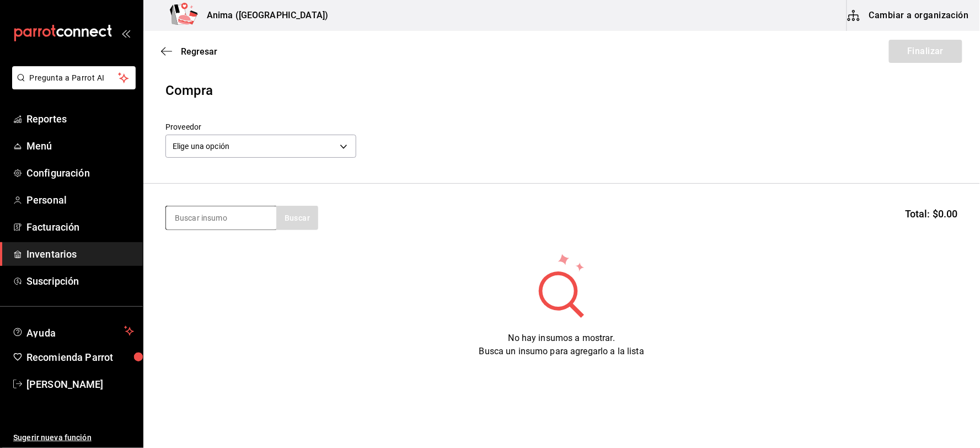
click at [206, 221] on input at bounding box center [221, 217] width 110 height 23
type input "COCI"
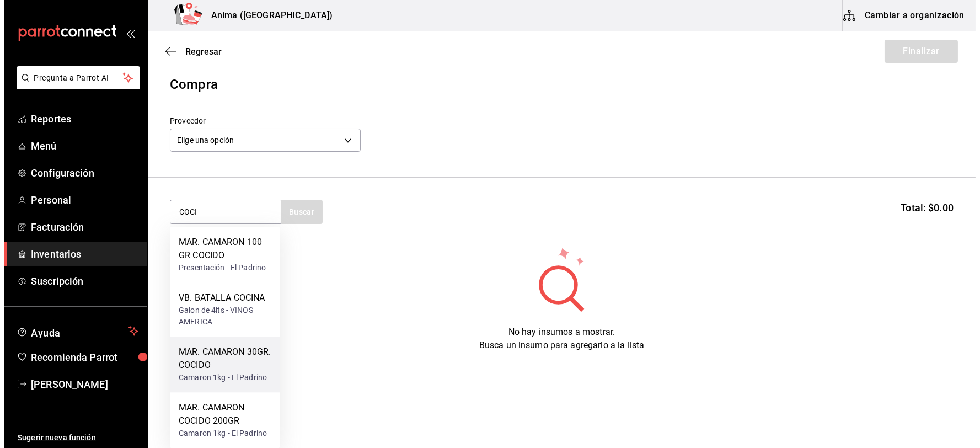
scroll to position [7, 0]
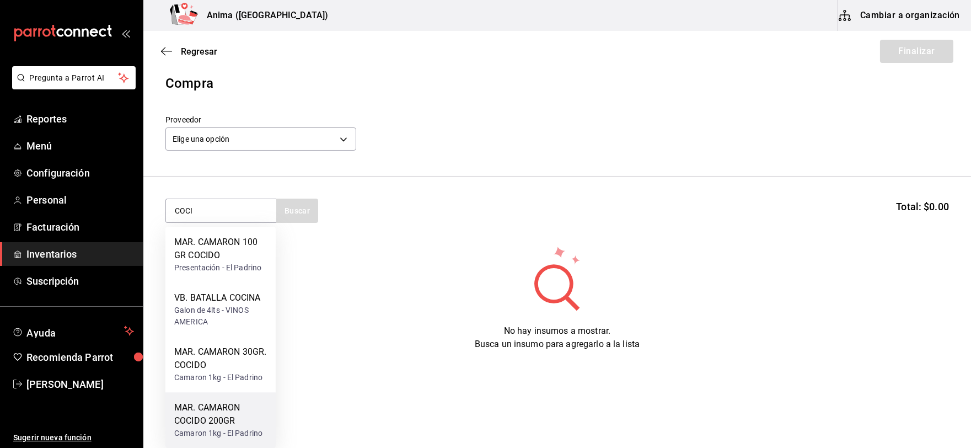
click at [217, 414] on div "MAR. CAMARON COCIDO 200GR" at bounding box center [220, 414] width 93 height 26
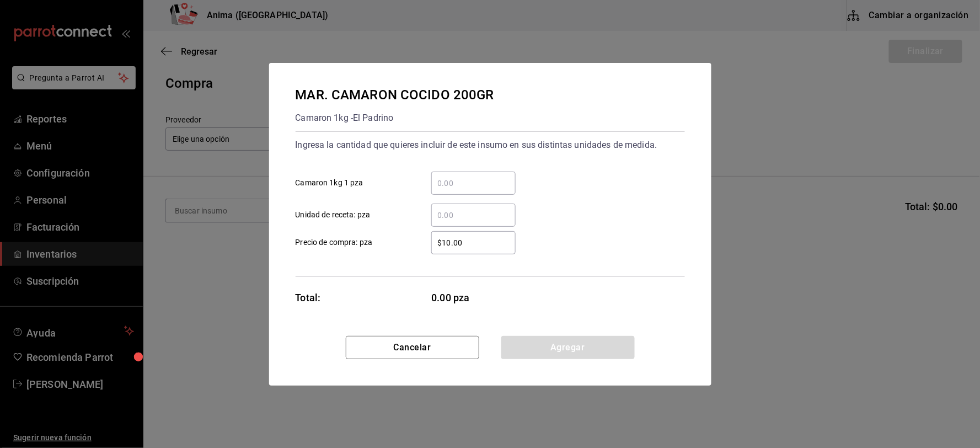
click at [474, 214] on input "​ Unidad de receta: pza" at bounding box center [473, 215] width 84 height 13
type input "31"
type input "$1"
click button "Agregar" at bounding box center [567, 347] width 133 height 23
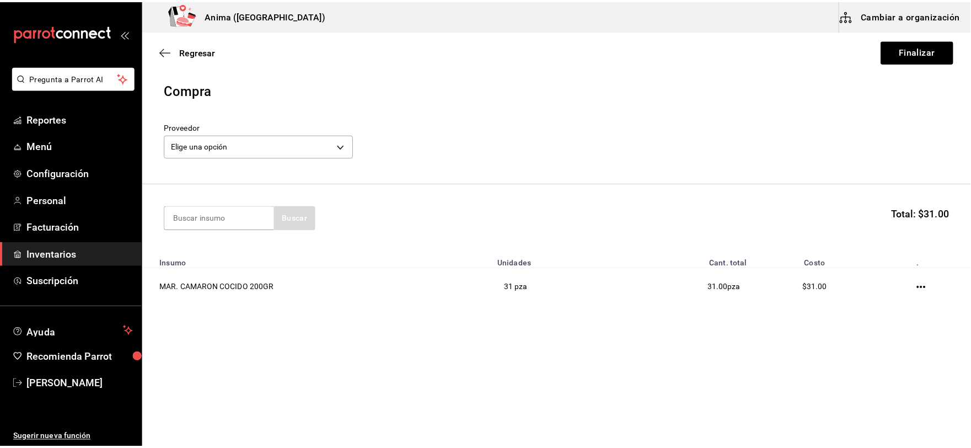
scroll to position [0, 0]
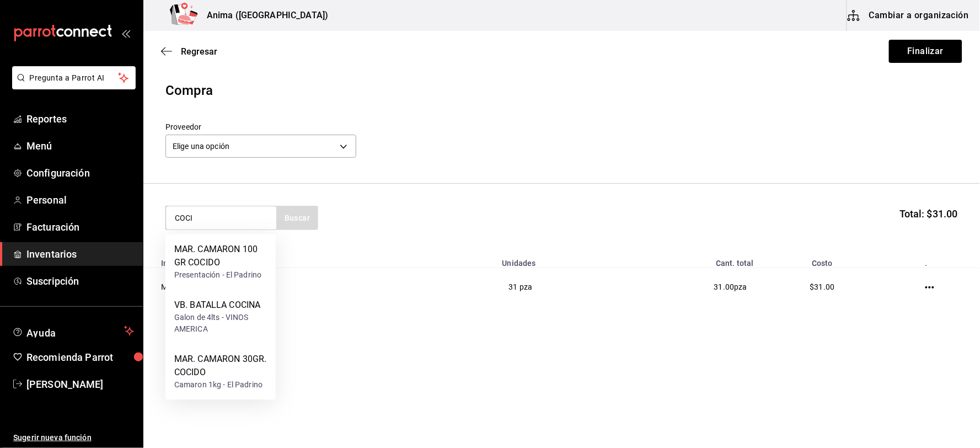
type input "COCI"
click at [231, 371] on div "MAR. CAMARON 30GR. COCIDO" at bounding box center [220, 366] width 93 height 26
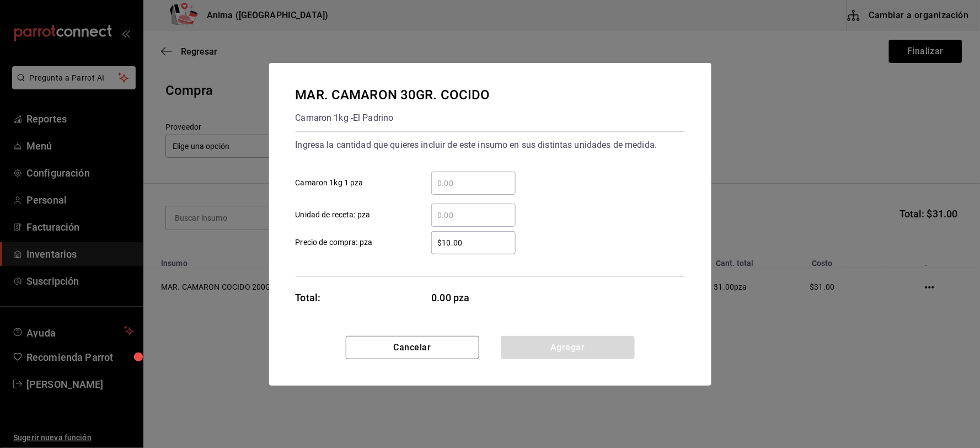
click at [472, 219] on input "​ Unidad de receta: pza" at bounding box center [473, 215] width 84 height 13
type input "5"
type input "$1"
click button "Agregar" at bounding box center [567, 347] width 133 height 23
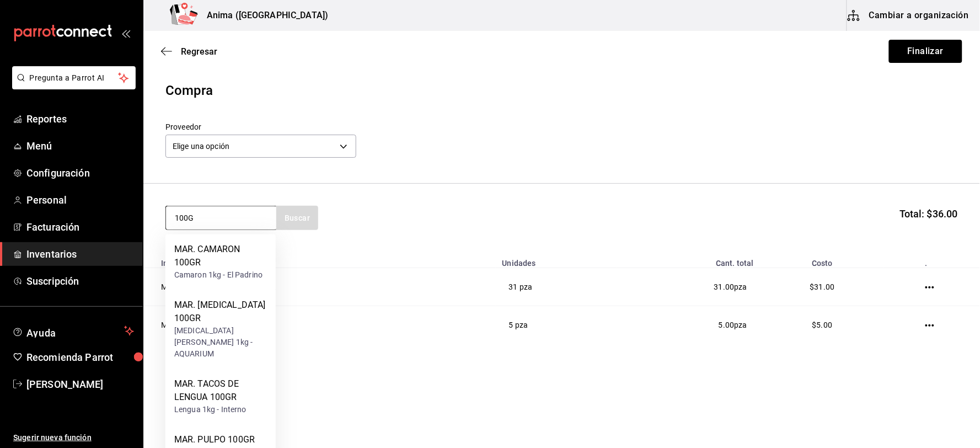
click at [224, 217] on input "100G" at bounding box center [221, 217] width 110 height 23
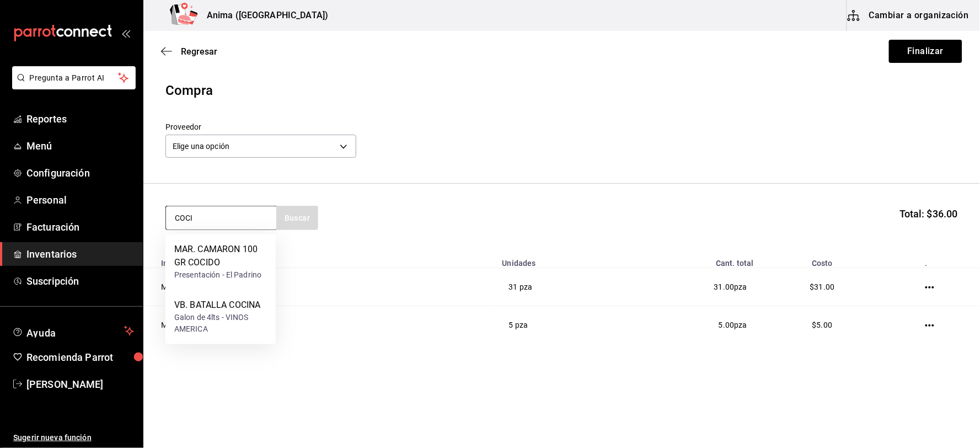
type input "COCI"
click at [227, 253] on div "MAR. CAMARON 100 GR COCIDO" at bounding box center [220, 256] width 93 height 26
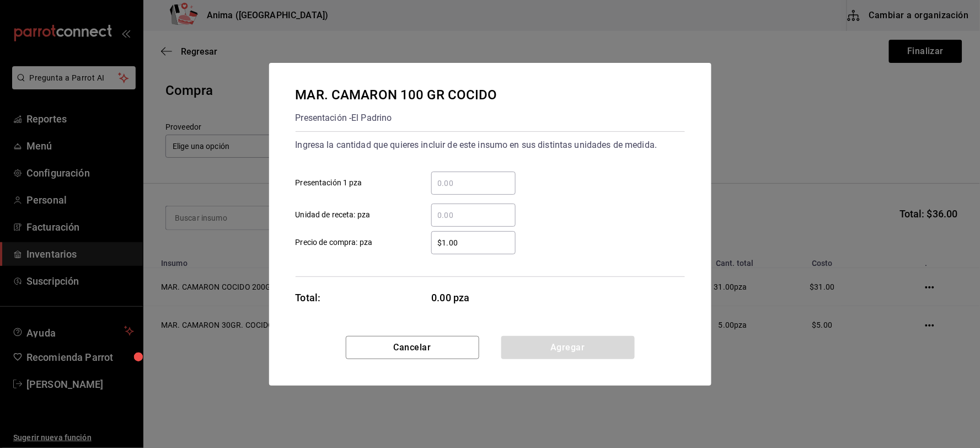
click at [450, 221] on input "​ Unidad de receta: pza" at bounding box center [473, 215] width 84 height 13
type input "5"
type input "$1"
click button "Agregar" at bounding box center [567, 347] width 133 height 23
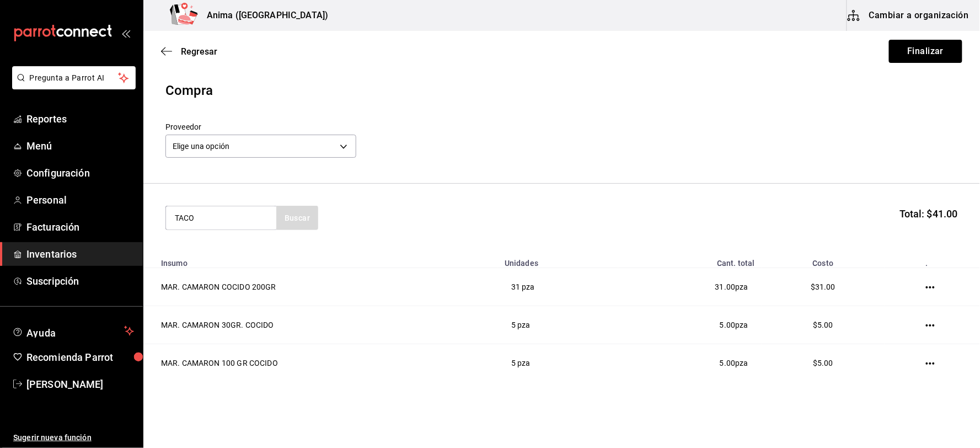
type input "TACO"
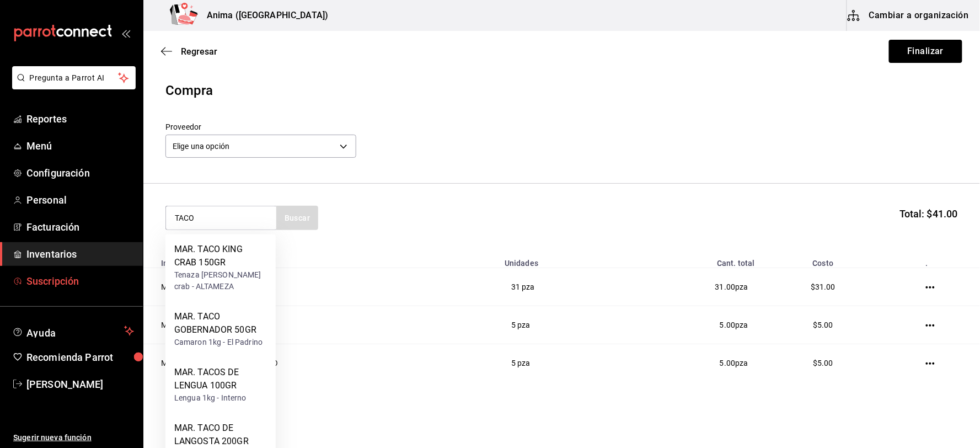
drag, startPoint x: 141, startPoint y: 285, endPoint x: 205, endPoint y: 267, distance: 65.8
click at [142, 285] on link "Suscripción" at bounding box center [71, 281] width 143 height 24
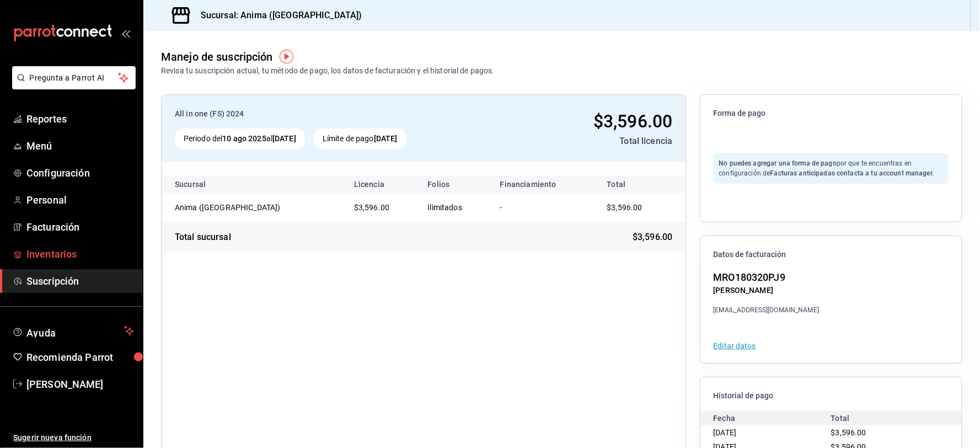
click at [66, 257] on span "Inventarios" at bounding box center [80, 254] width 108 height 15
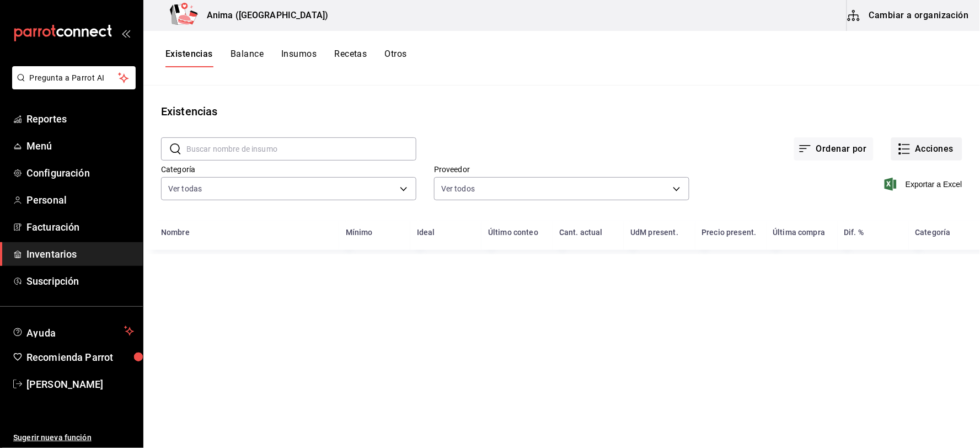
click at [944, 146] on button "Acciones" at bounding box center [926, 148] width 71 height 23
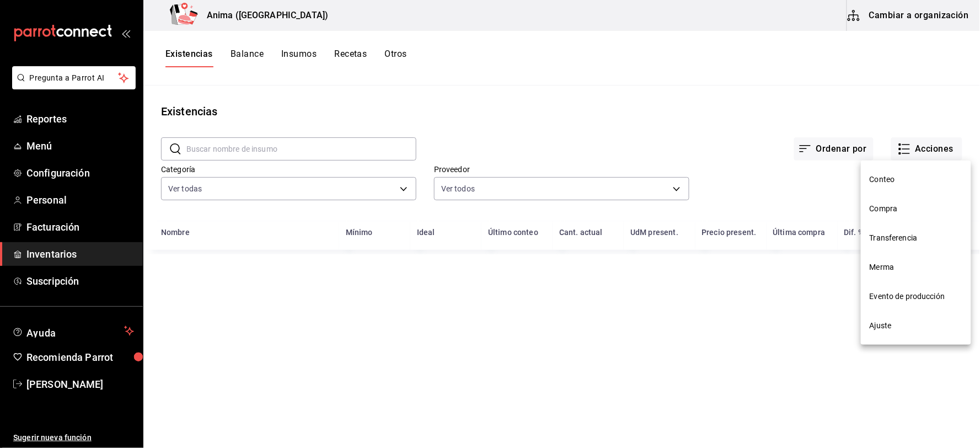
click at [900, 204] on span "Compra" at bounding box center [916, 209] width 93 height 12
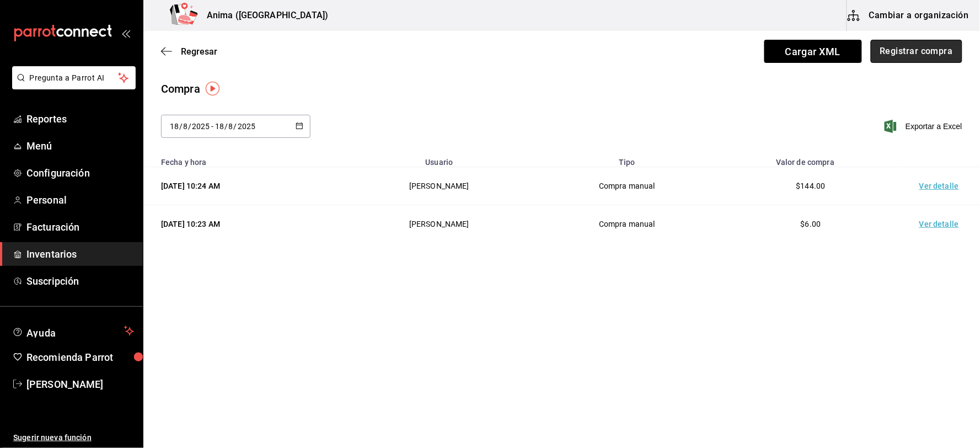
click at [931, 55] on button "Registrar compra" at bounding box center [917, 51] width 92 height 23
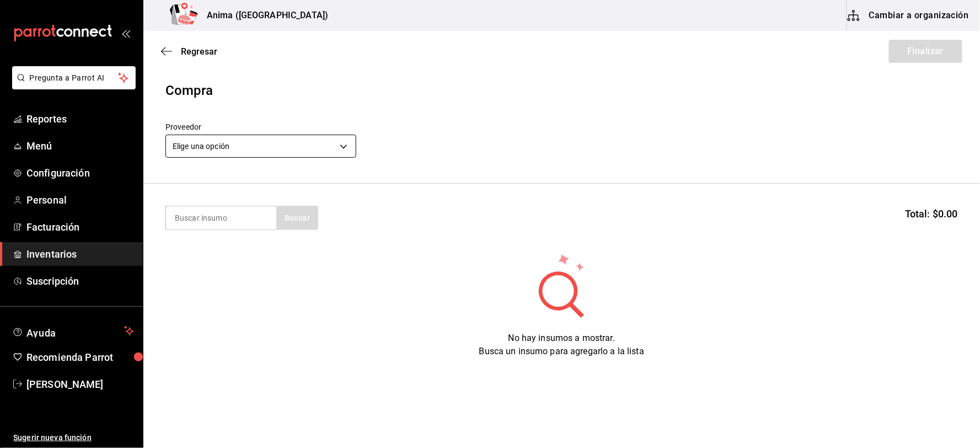
click at [280, 152] on body "Pregunta a Parrot AI Reportes Menú Configuración Personal Facturación Inventari…" at bounding box center [490, 193] width 980 height 386
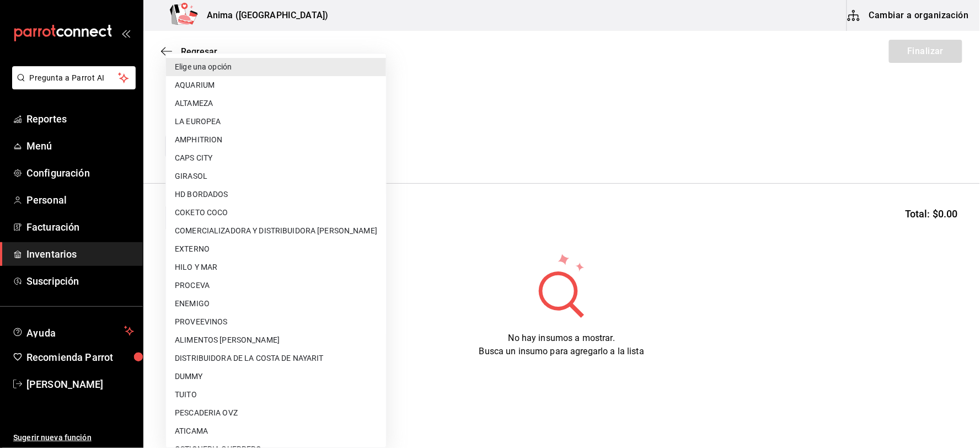
click at [508, 144] on div at bounding box center [490, 224] width 980 height 448
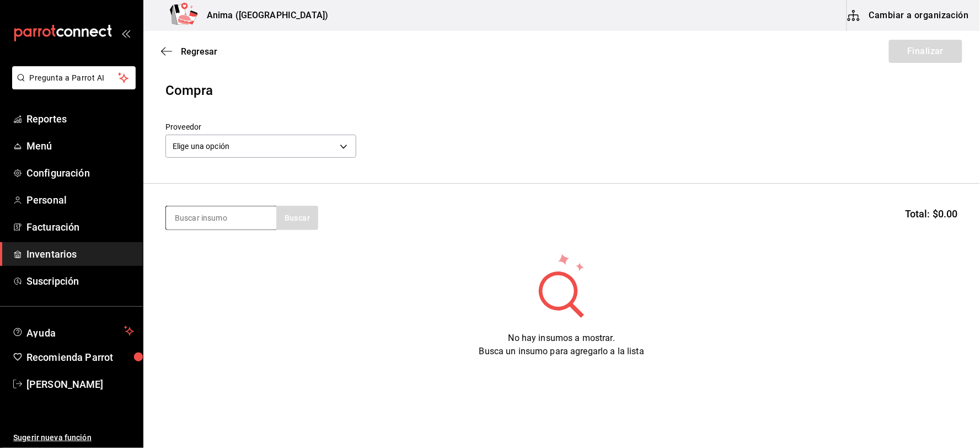
click at [232, 216] on input at bounding box center [221, 217] width 110 height 23
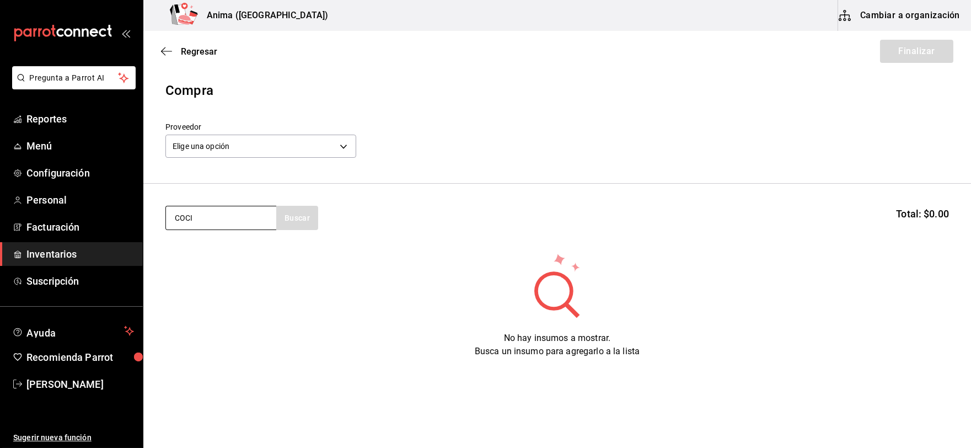
type input "COCI"
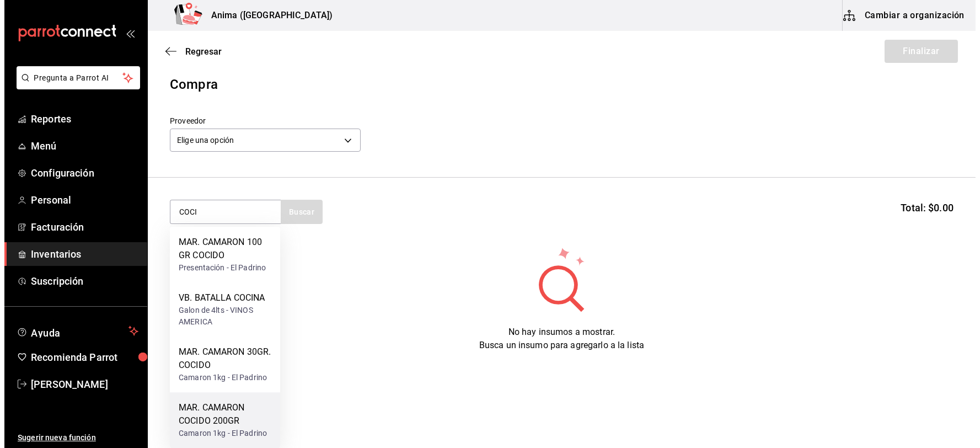
scroll to position [7, 0]
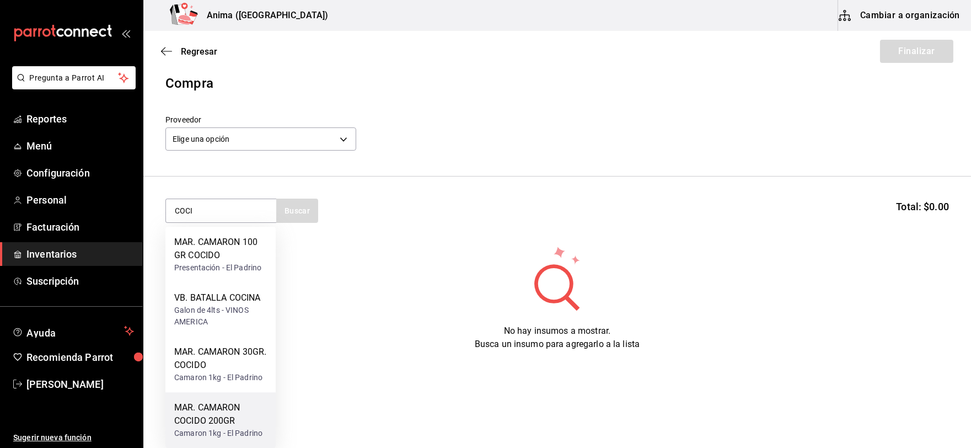
click at [215, 411] on div "MAR. CAMARON COCIDO 200GR" at bounding box center [220, 414] width 93 height 26
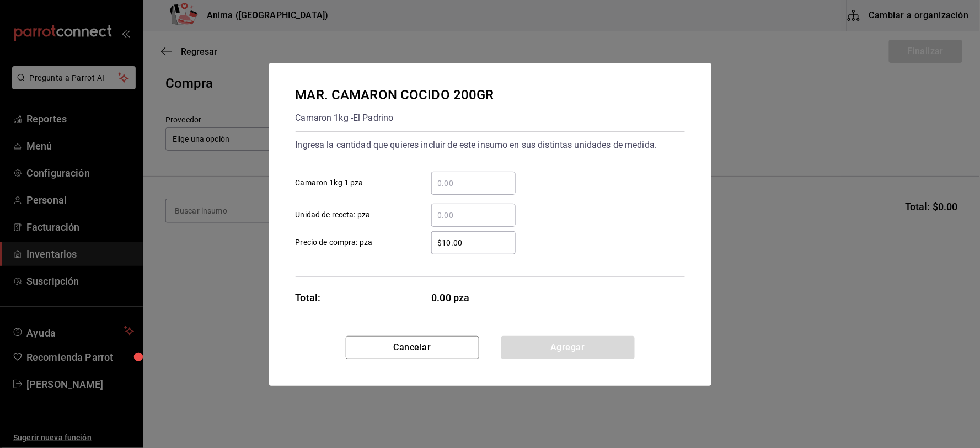
click at [462, 211] on input "​ Unidad de receta: pza" at bounding box center [473, 215] width 84 height 13
type input "31"
type input "$1"
click button "Agregar" at bounding box center [567, 347] width 133 height 23
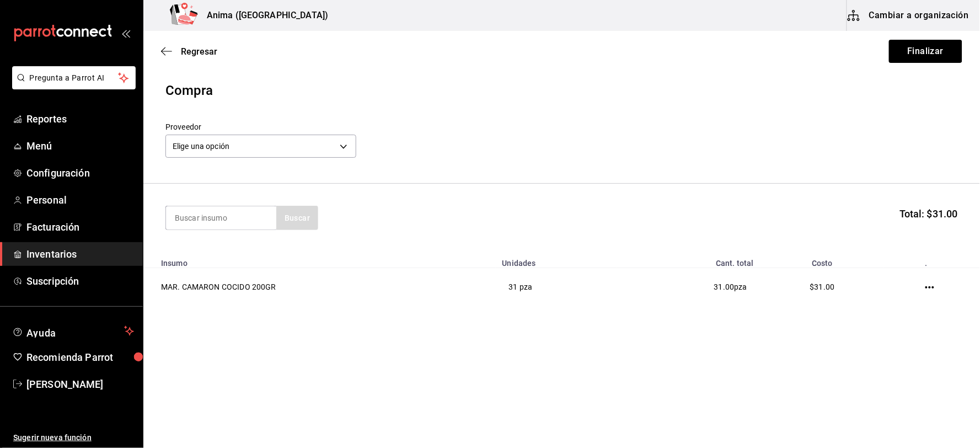
scroll to position [0, 0]
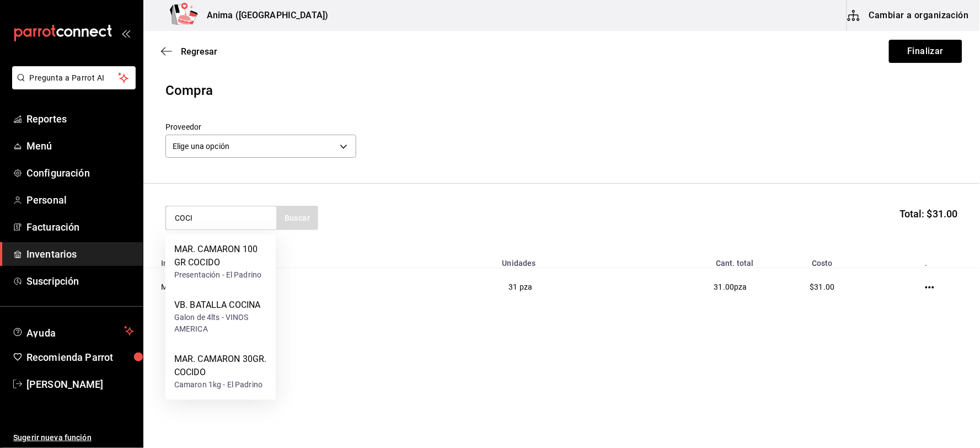
type input "COCI"
click at [244, 364] on div "MAR. CAMARON 30GR. COCIDO" at bounding box center [220, 366] width 93 height 26
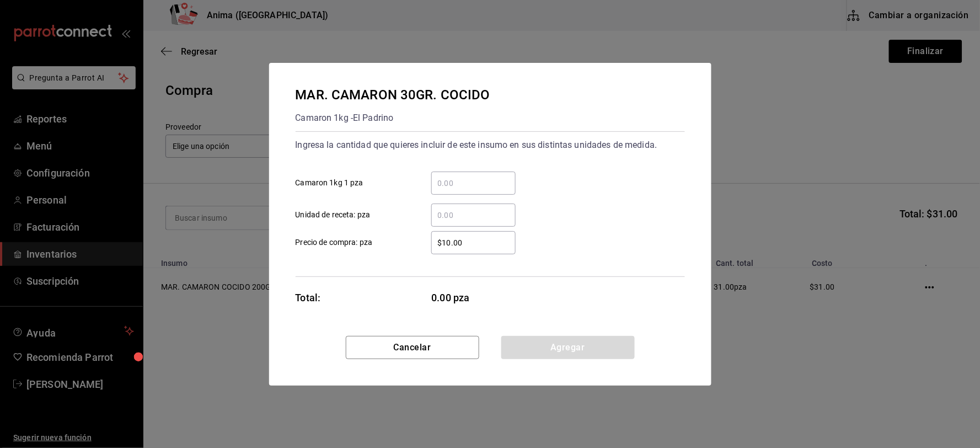
click at [479, 217] on input "​ Unidad de receta: pza" at bounding box center [473, 215] width 84 height 13
type input "31"
type input "$1"
click button "Agregar" at bounding box center [567, 347] width 133 height 23
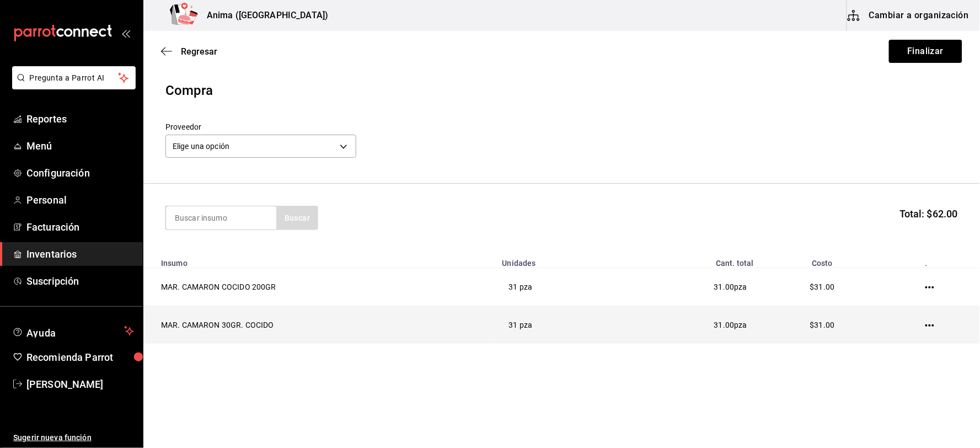
click at [924, 322] on td at bounding box center [932, 325] width 96 height 38
click at [927, 324] on icon "button" at bounding box center [930, 325] width 9 height 9
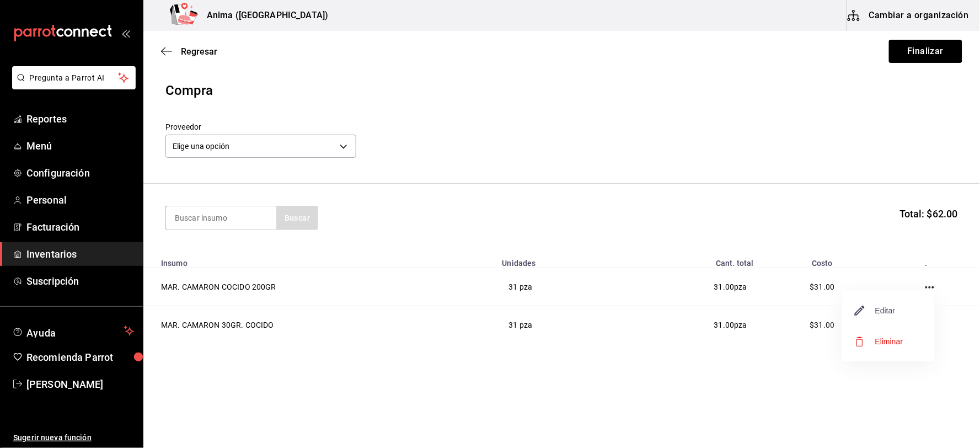
click at [884, 305] on span "Editar" at bounding box center [876, 310] width 40 height 13
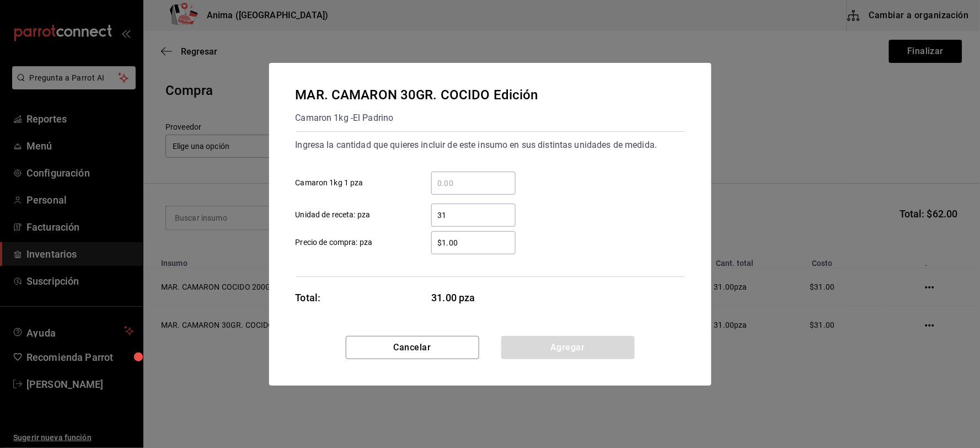
click at [466, 234] on div "$1.00 ​" at bounding box center [473, 242] width 84 height 23
click at [466, 236] on input "$1.00" at bounding box center [473, 242] width 84 height 13
click at [466, 234] on div "$1.00 ​" at bounding box center [473, 242] width 84 height 23
click at [466, 236] on input "$1.00" at bounding box center [473, 242] width 84 height 13
click at [458, 220] on input "31" at bounding box center [473, 215] width 84 height 13
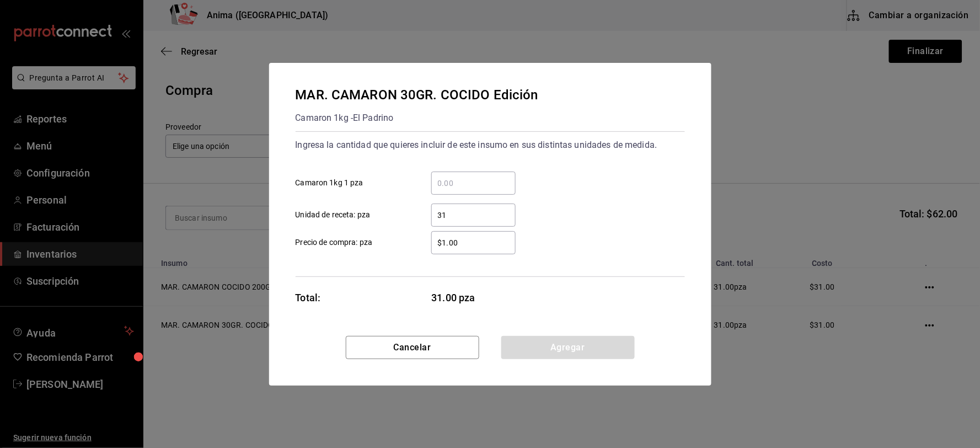
click at [458, 220] on input "31" at bounding box center [473, 215] width 84 height 13
type input "5"
click button "Agregar" at bounding box center [567, 347] width 133 height 23
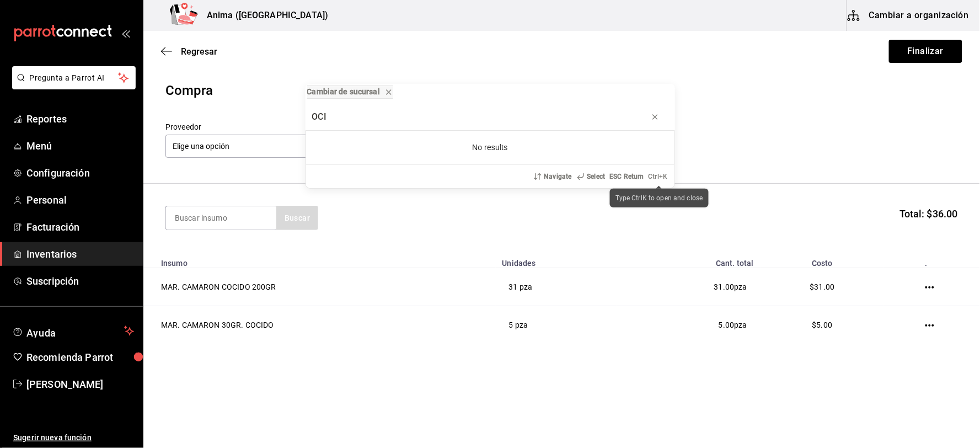
type input "OCI"
click at [798, 151] on div "Cambiar de sucursal OCI No results Navigate Select ESC Return Ctrl+ K" at bounding box center [490, 224] width 980 height 448
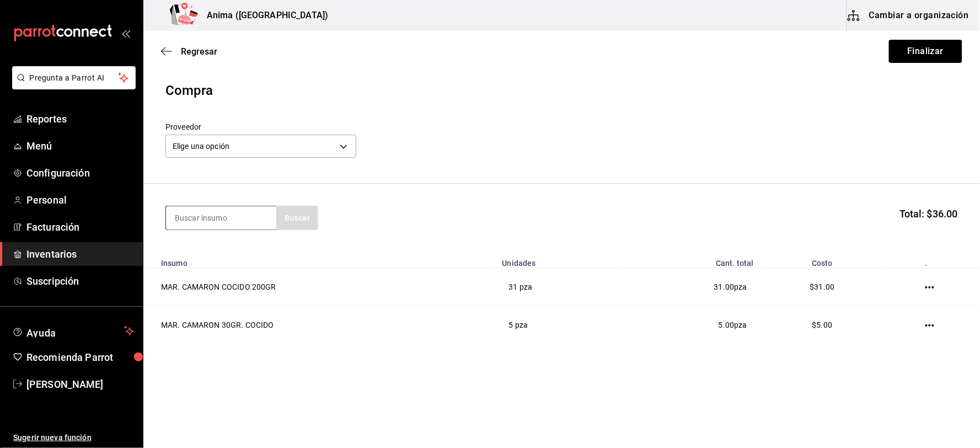
click at [243, 219] on input at bounding box center [221, 217] width 110 height 23
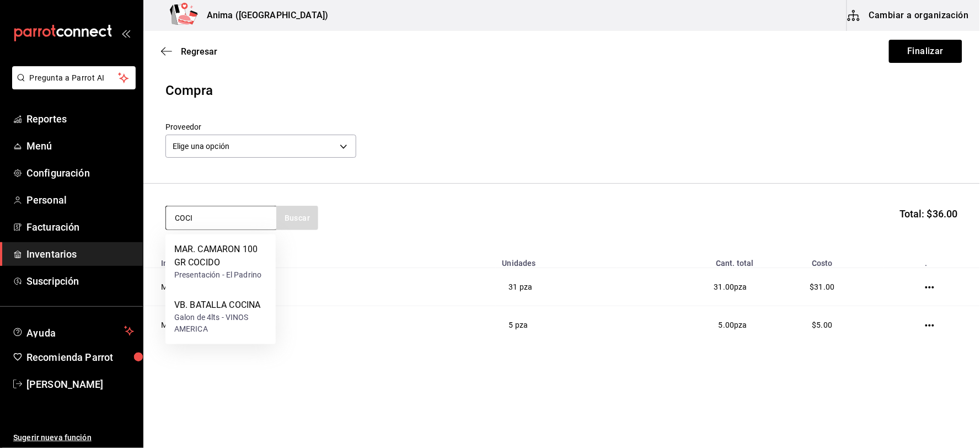
type input "COCI"
click at [238, 252] on div "MAR. CAMARON 100 GR COCIDO" at bounding box center [220, 256] width 93 height 26
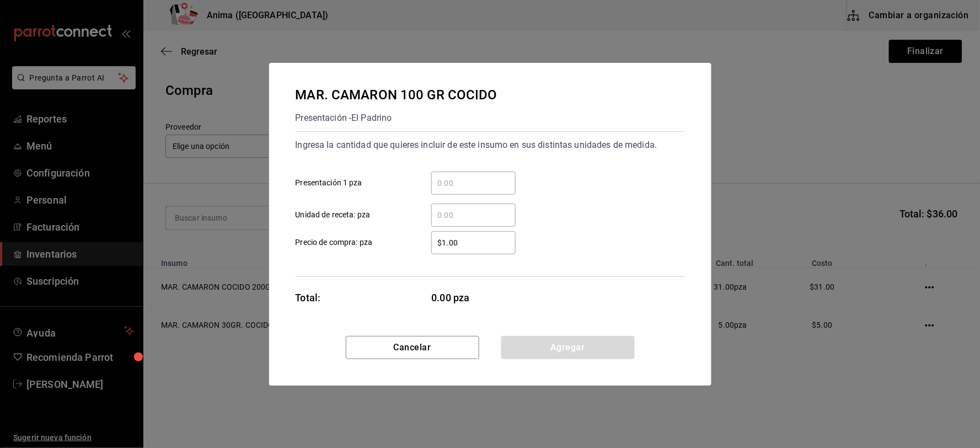
click at [484, 207] on div "​" at bounding box center [473, 215] width 84 height 23
click at [484, 209] on input "​ Unidad de receta: pza" at bounding box center [473, 215] width 84 height 13
type input "5"
click button "Agregar" at bounding box center [567, 347] width 133 height 23
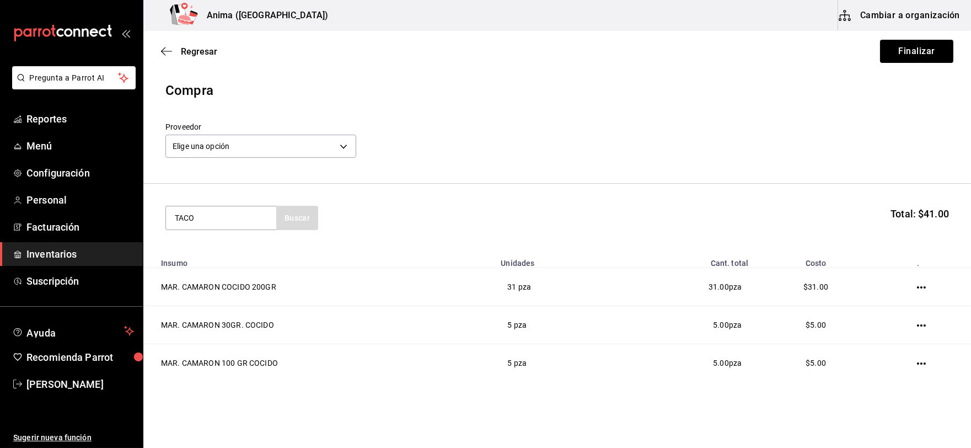
type input "TACO"
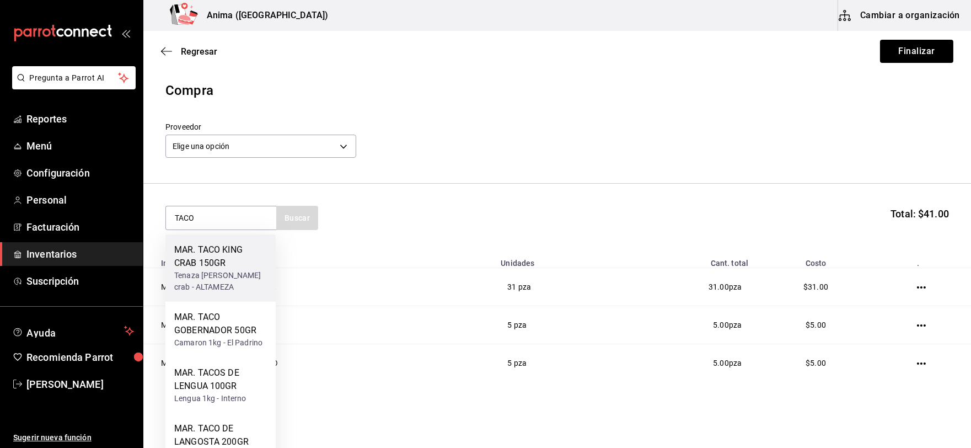
click at [262, 247] on div "MAR. TACO KING CRAB 150GR" at bounding box center [220, 256] width 93 height 26
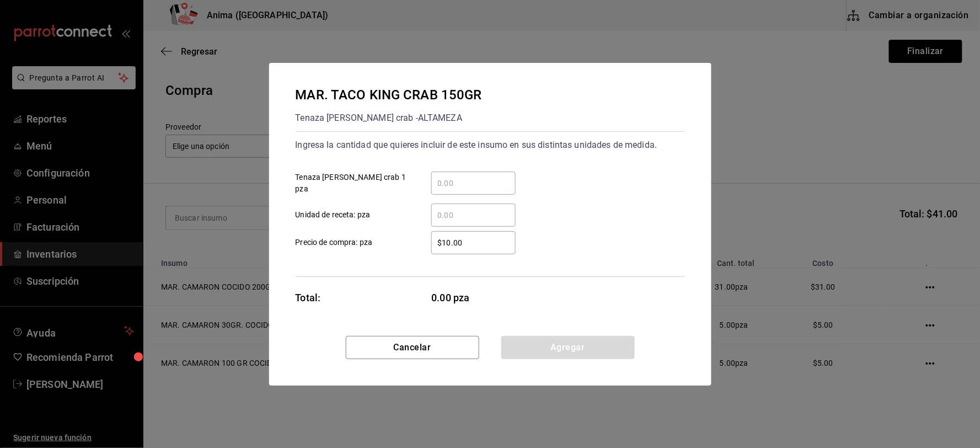
click at [506, 212] on input "​ Unidad de receta: pza" at bounding box center [473, 215] width 84 height 13
type input "4"
type input "$1"
click button "Agregar" at bounding box center [567, 347] width 133 height 23
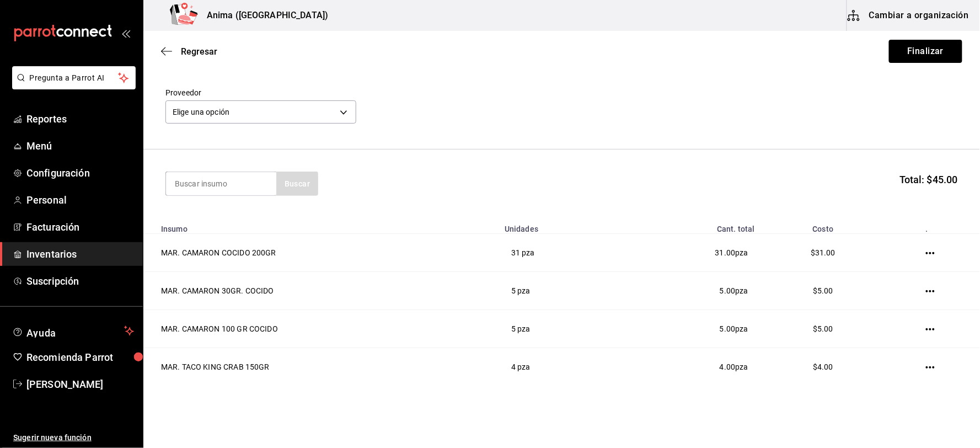
scroll to position [70, 0]
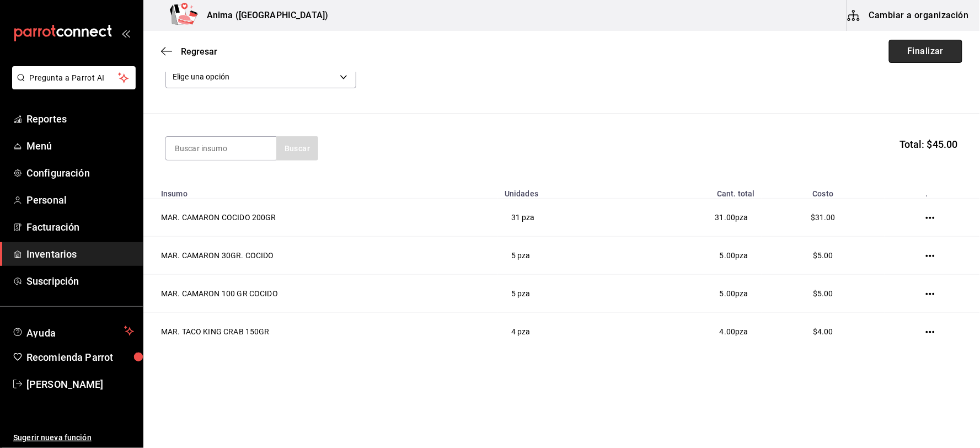
click at [938, 47] on button "Finalizar" at bounding box center [925, 51] width 73 height 23
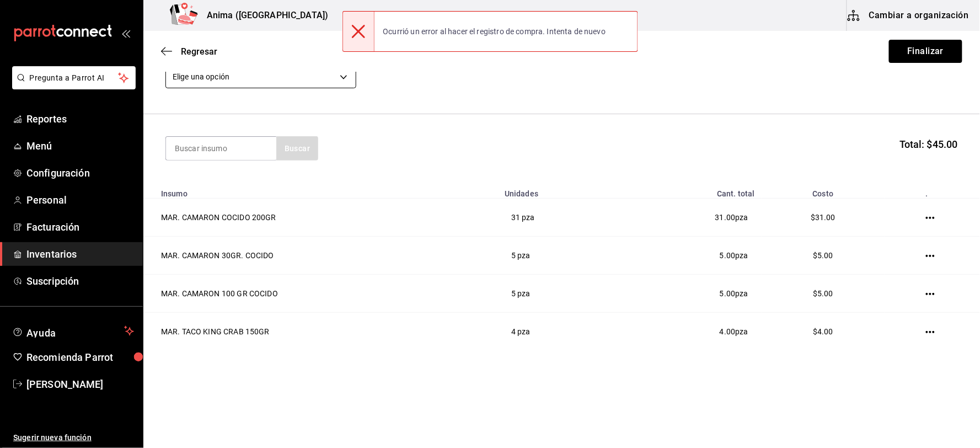
click at [303, 79] on body "Pregunta a Parrot AI Reportes Menú Configuración Personal Facturación Inventari…" at bounding box center [490, 193] width 980 height 386
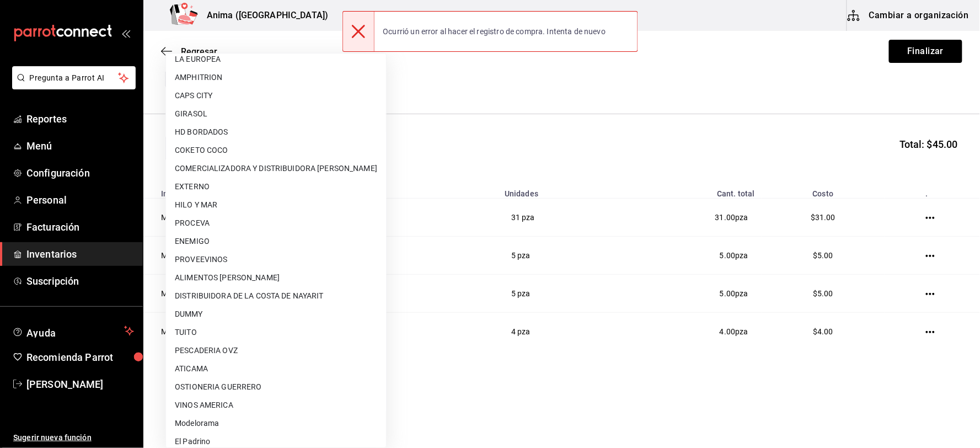
scroll to position [142, 0]
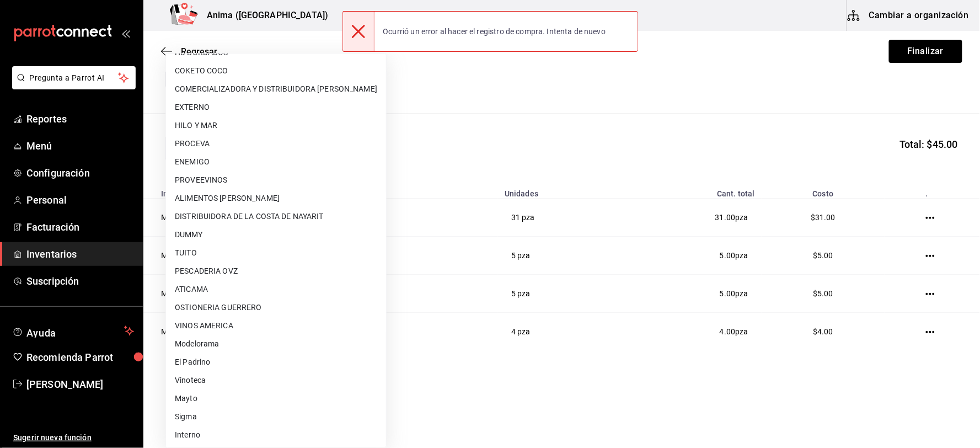
click at [196, 430] on li "Interno" at bounding box center [276, 435] width 220 height 18
type input "c4277463-642f-4394-a394-6273027aff12"
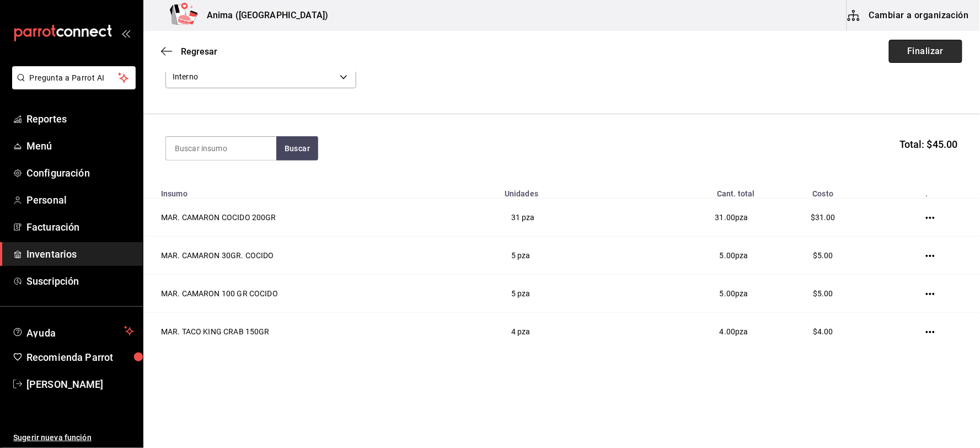
click at [916, 47] on button "Finalizar" at bounding box center [925, 51] width 73 height 23
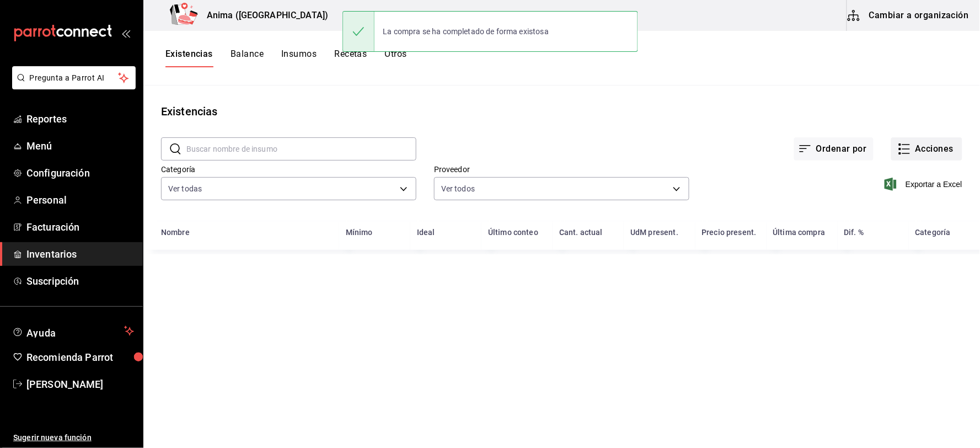
click at [911, 144] on icon "button" at bounding box center [904, 148] width 13 height 13
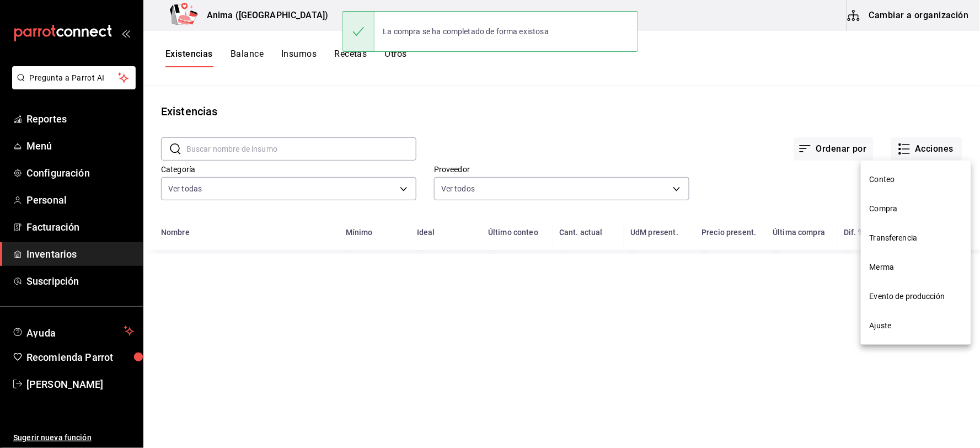
click at [882, 203] on span "Compra" at bounding box center [916, 209] width 93 height 12
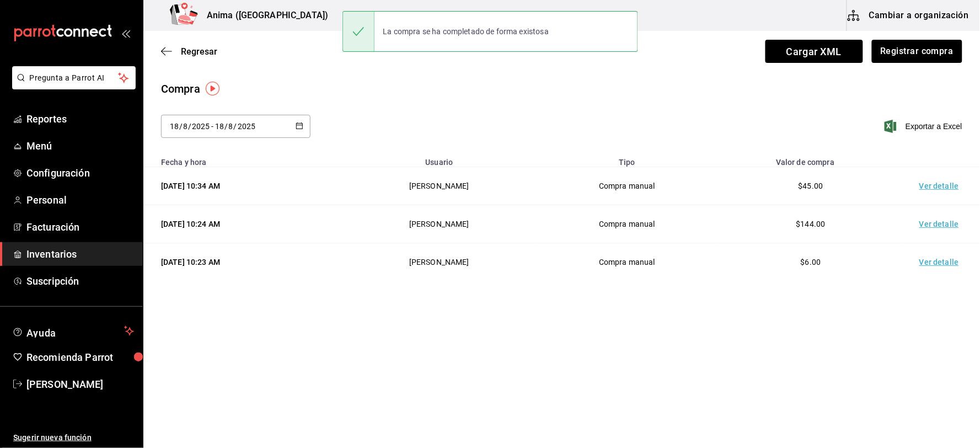
click at [918, 186] on td "Ver detalle" at bounding box center [941, 186] width 77 height 38
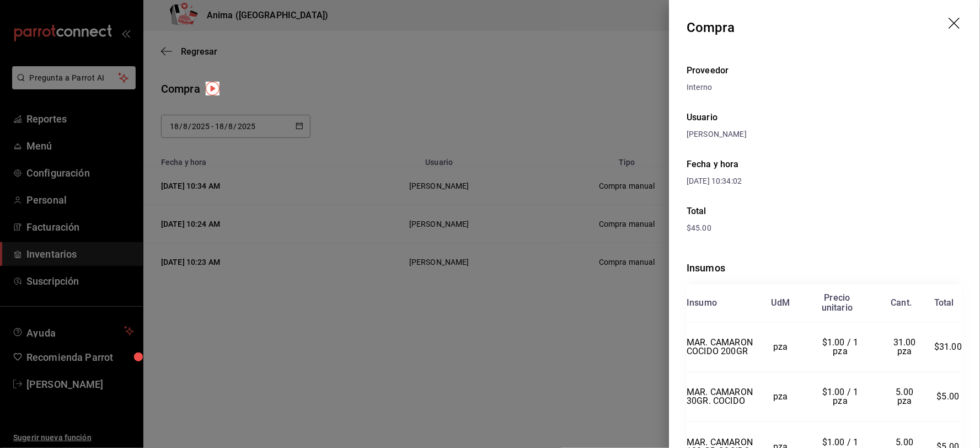
click at [504, 232] on div at bounding box center [490, 224] width 980 height 448
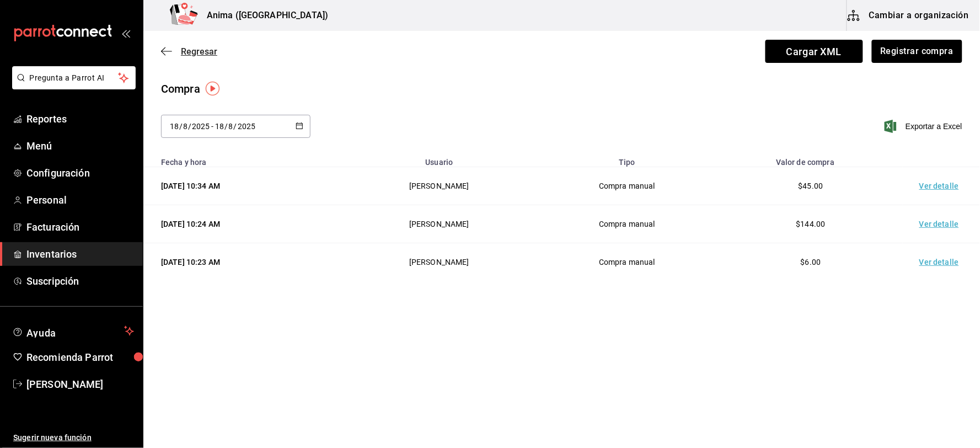
click at [212, 47] on span "Regresar" at bounding box center [199, 51] width 36 height 10
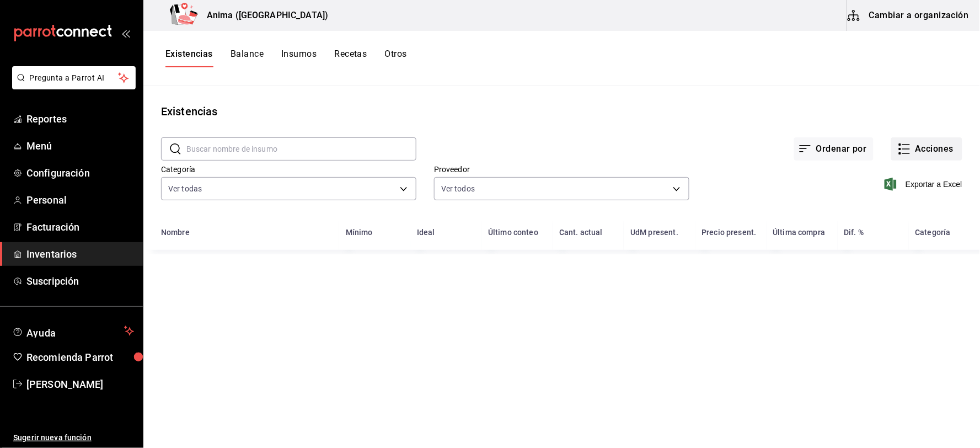
click at [951, 143] on button "Acciones" at bounding box center [926, 148] width 71 height 23
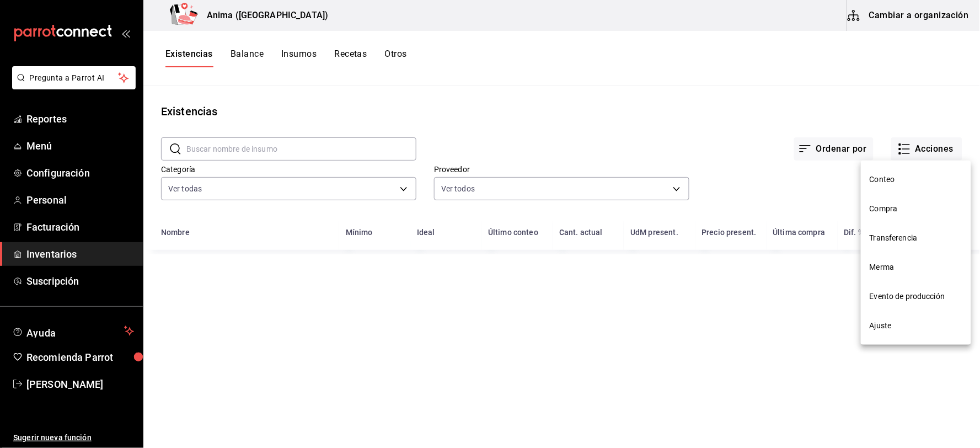
click at [891, 268] on span "Merma" at bounding box center [916, 267] width 93 height 12
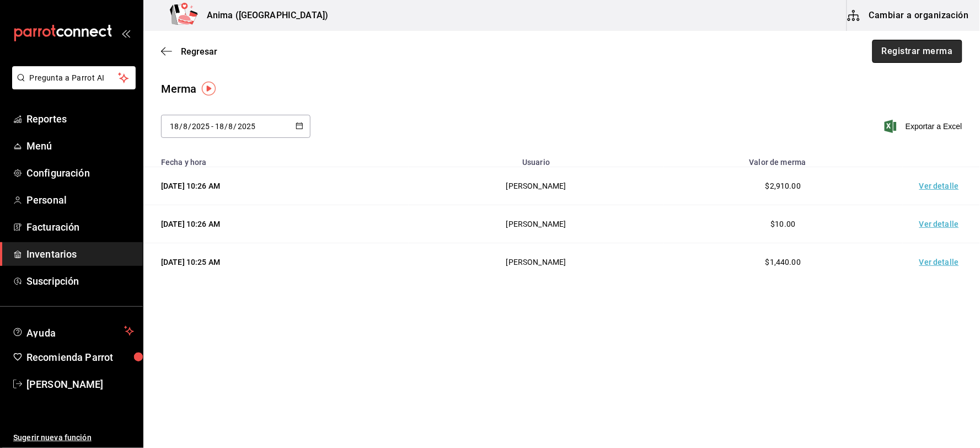
click at [942, 51] on button "Registrar merma" at bounding box center [918, 51] width 90 height 23
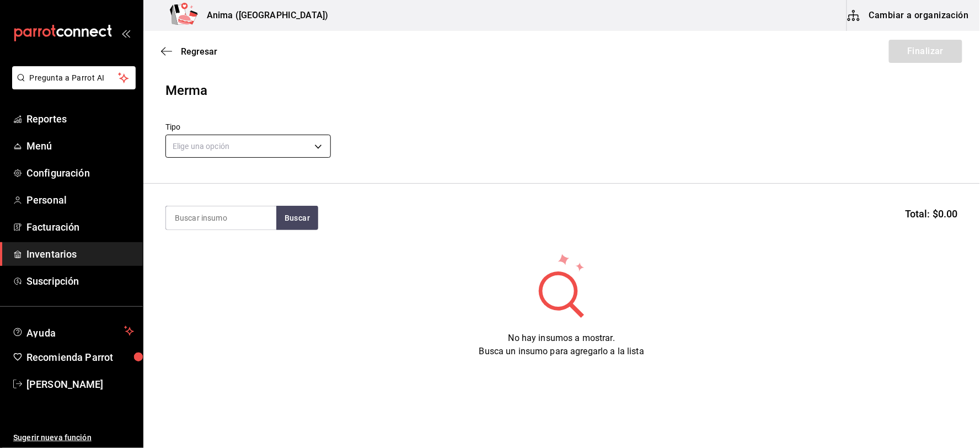
click at [273, 152] on body "Pregunta a Parrot AI Reportes Menú Configuración Personal Facturación Inventari…" at bounding box center [490, 193] width 980 height 386
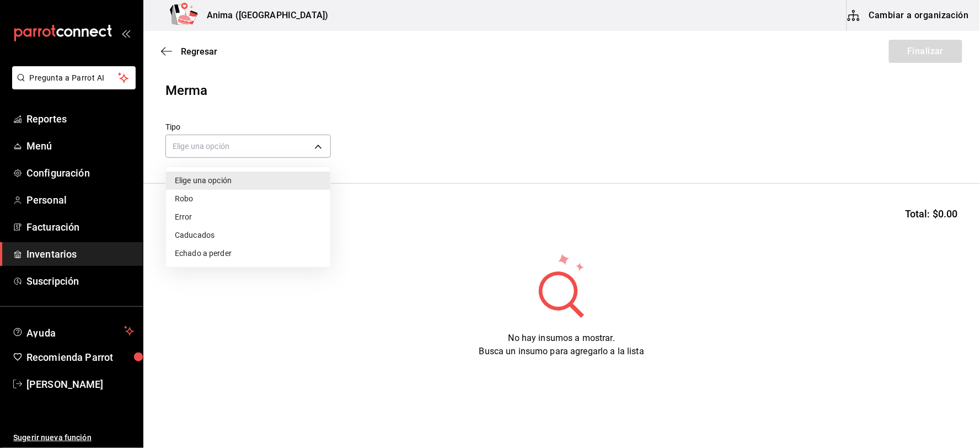
click at [254, 213] on li "Error" at bounding box center [248, 217] width 164 height 18
type input "ERROR"
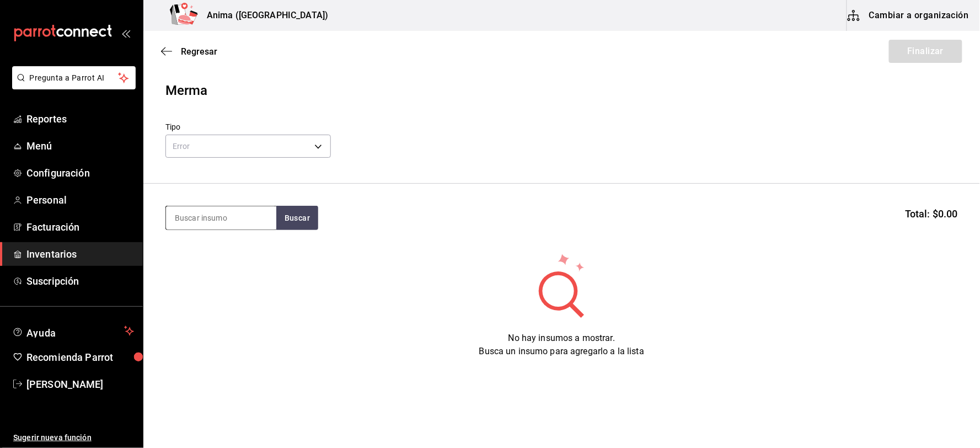
click at [243, 216] on input at bounding box center [221, 217] width 110 height 23
type input "l"
type input "e"
type input "O"
type input "PERUA"
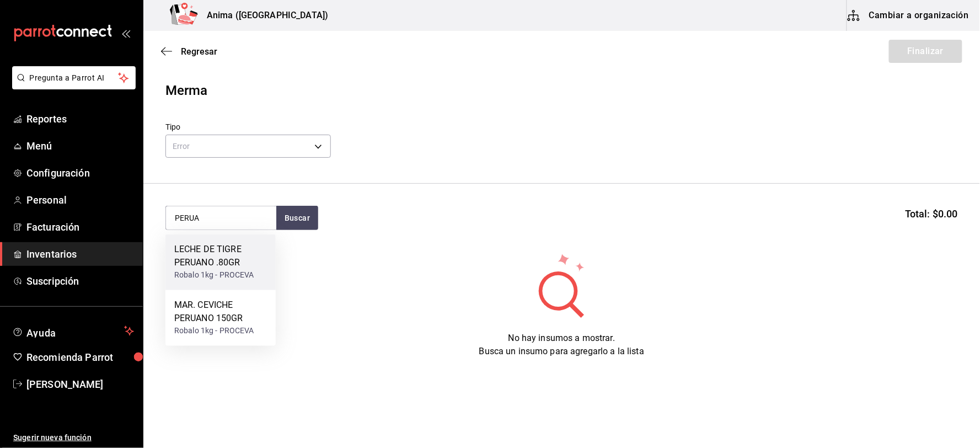
click at [221, 287] on div "LECHE DE TIGRE PERUANO .80GR Robalo 1kg - PROCEVA" at bounding box center [220, 262] width 110 height 56
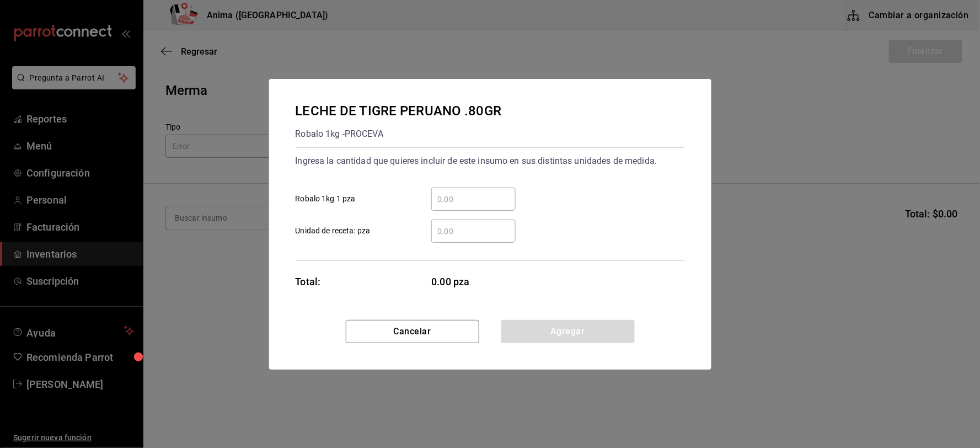
click at [479, 225] on input "​ Unidad de receta: pza" at bounding box center [473, 231] width 84 height 13
type input "10"
click button "Agregar" at bounding box center [567, 331] width 133 height 23
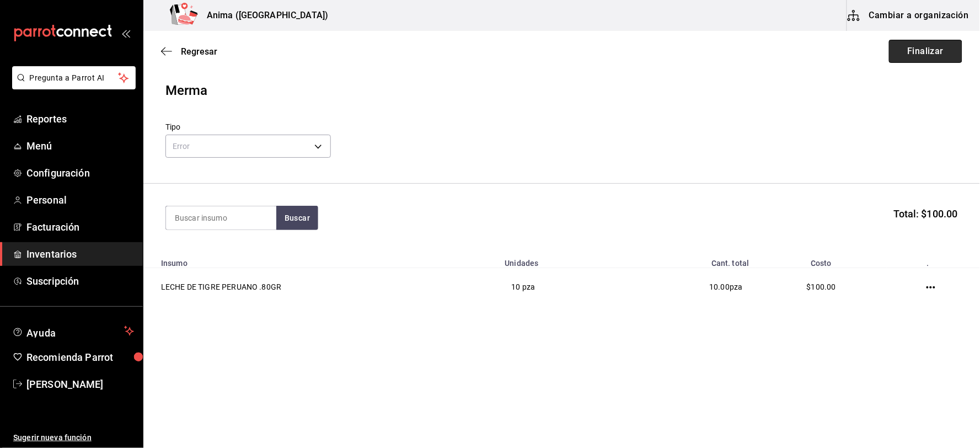
click at [941, 57] on button "Finalizar" at bounding box center [925, 51] width 73 height 23
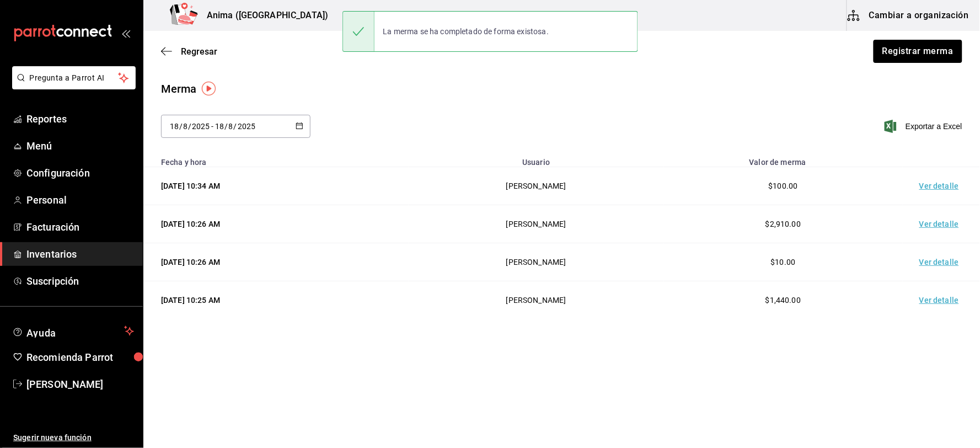
click at [926, 194] on td "Ver detalle" at bounding box center [941, 186] width 77 height 38
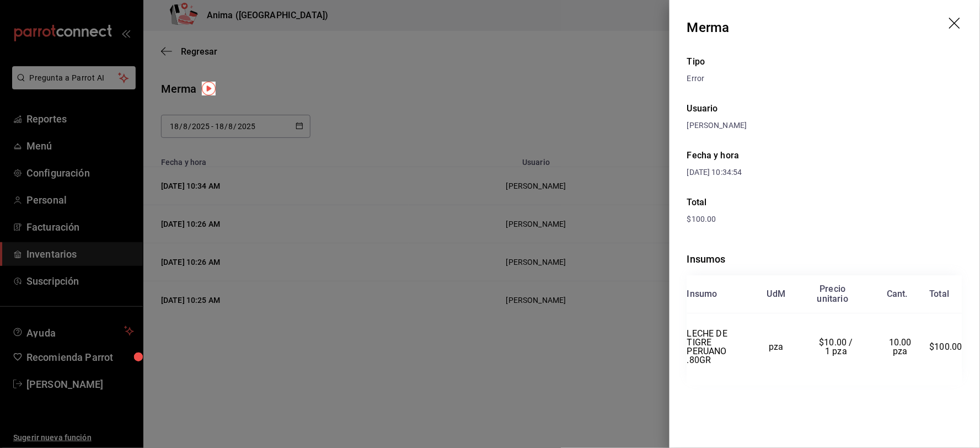
click at [454, 119] on div at bounding box center [490, 224] width 980 height 448
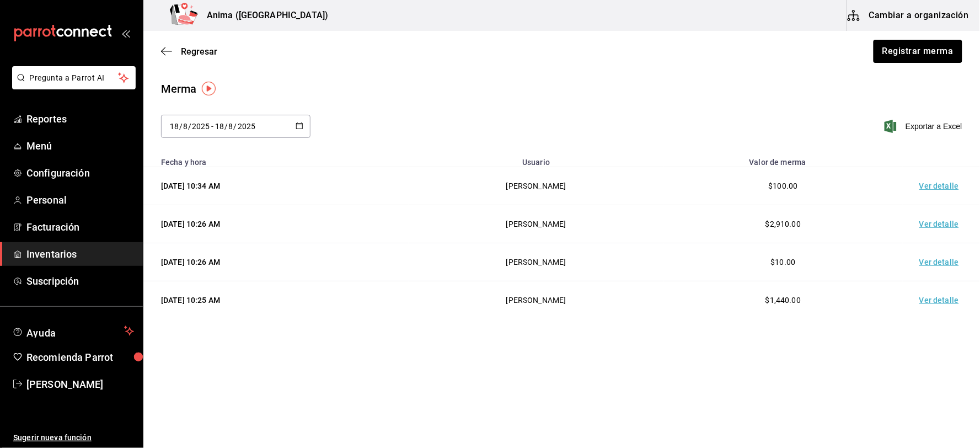
click at [58, 266] on ul "Reportes Menú Configuración Personal Facturación Inventarios Suscripción" at bounding box center [71, 200] width 143 height 186
click at [58, 258] on span "Inventarios" at bounding box center [80, 254] width 108 height 15
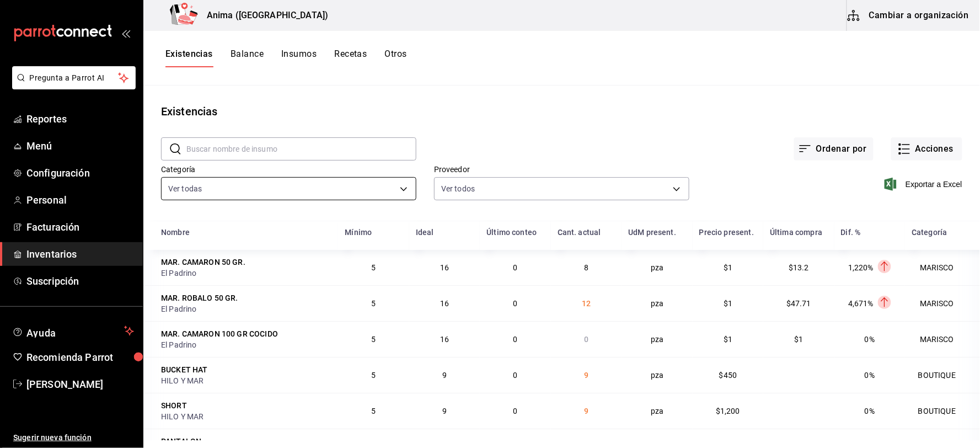
click at [287, 190] on body "Pregunta a Parrot AI Reportes Menú Configuración Personal Facturación Inventari…" at bounding box center [490, 220] width 980 height 440
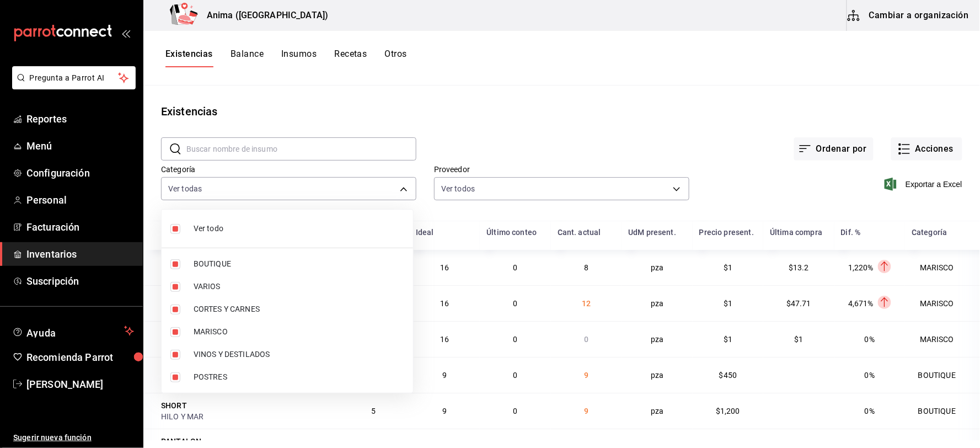
click at [239, 222] on li "Ver todo" at bounding box center [288, 228] width 252 height 29
checkbox input "false"
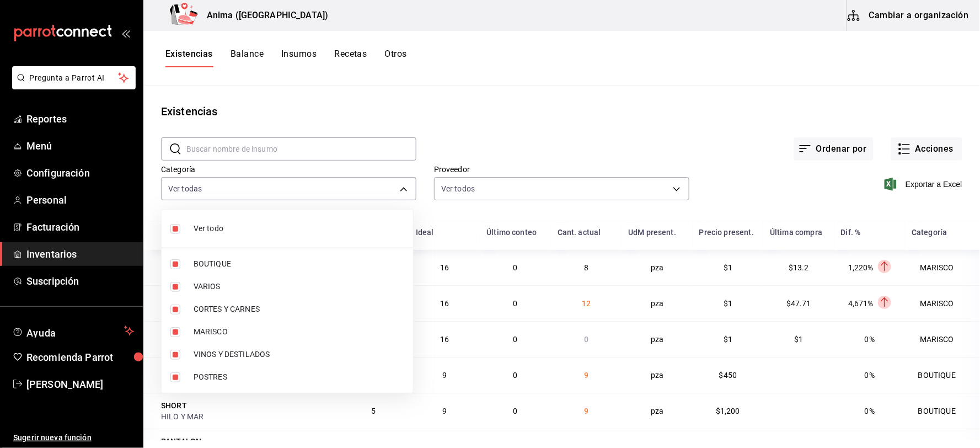
checkbox input "false"
click at [252, 309] on span "CORTES Y CARNES" at bounding box center [299, 309] width 211 height 12
type input "25ca08b6-c196-4e5f-8d33-b1c280b398e0"
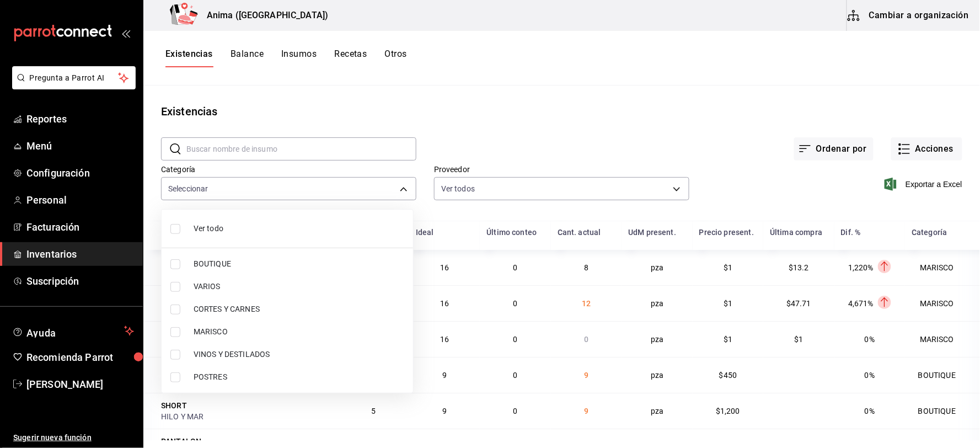
checkbox input "true"
click at [239, 327] on span "MARISCO" at bounding box center [299, 332] width 211 height 12
type input "25ca08b6-c196-4e5f-8d33-b1c280b398e0,e4a6aad4-6442-4f1c-ab70-50dba9de60d7"
checkbox input "true"
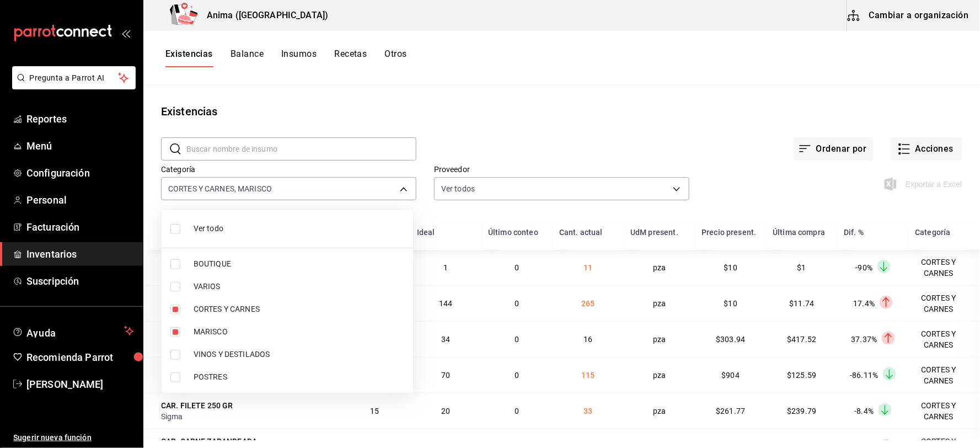
click at [231, 372] on span "POSTRES" at bounding box center [299, 377] width 211 height 12
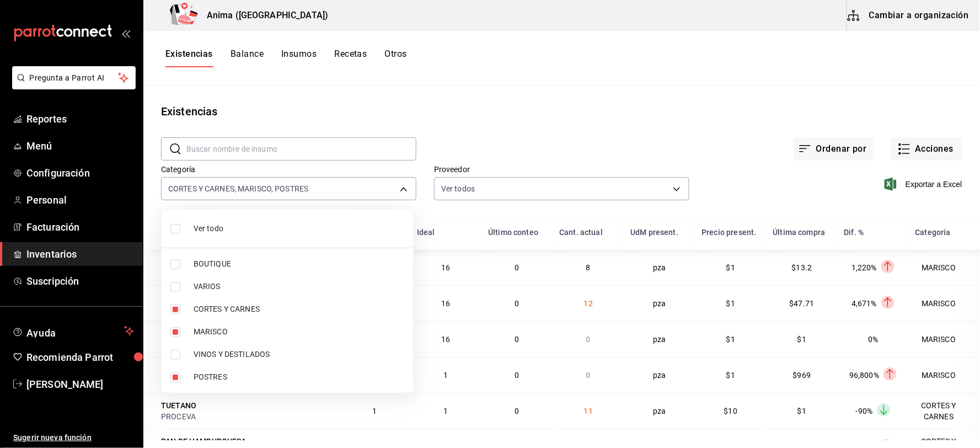
type input "25ca08b6-c196-4e5f-8d33-b1c280b398e0,e4a6aad4-6442-4f1c-ab70-50dba9de60d7,ee768…"
checkbox input "true"
click at [548, 134] on div at bounding box center [490, 224] width 980 height 448
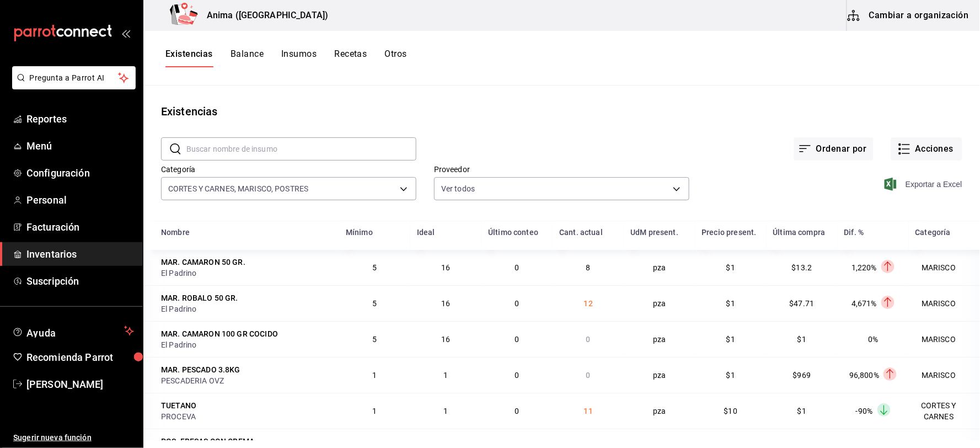
click at [922, 180] on span "Exportar a Excel" at bounding box center [925, 184] width 76 height 13
click at [898, 146] on icon "button" at bounding box center [904, 148] width 13 height 13
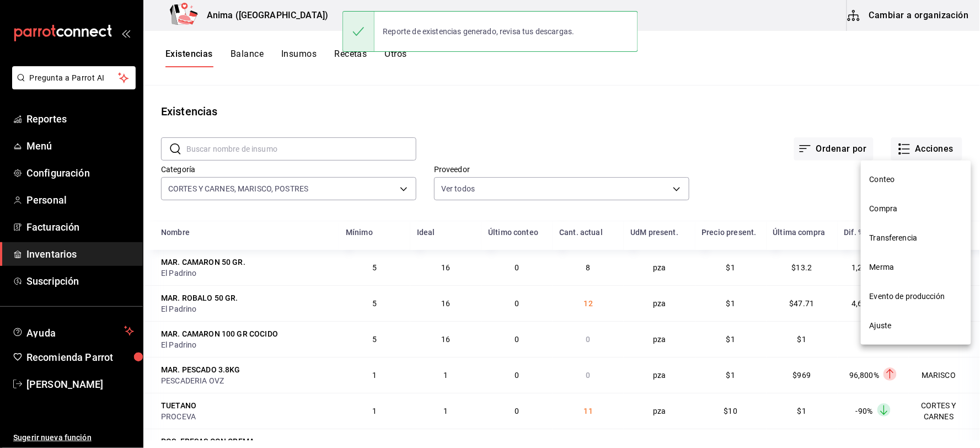
click at [905, 207] on span "Compra" at bounding box center [916, 209] width 93 height 12
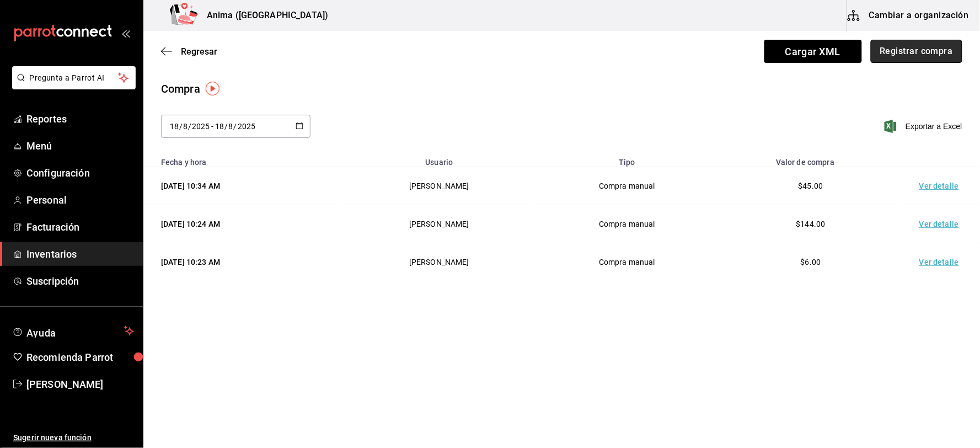
click at [905, 57] on button "Registrar compra" at bounding box center [917, 51] width 92 height 23
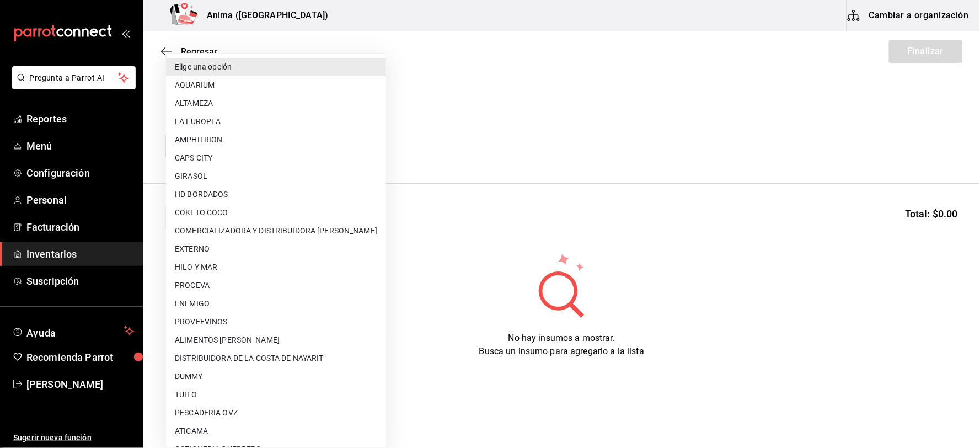
click at [233, 149] on body "Pregunta a Parrot AI Reportes Menú Configuración Personal Facturación Inventari…" at bounding box center [490, 193] width 980 height 386
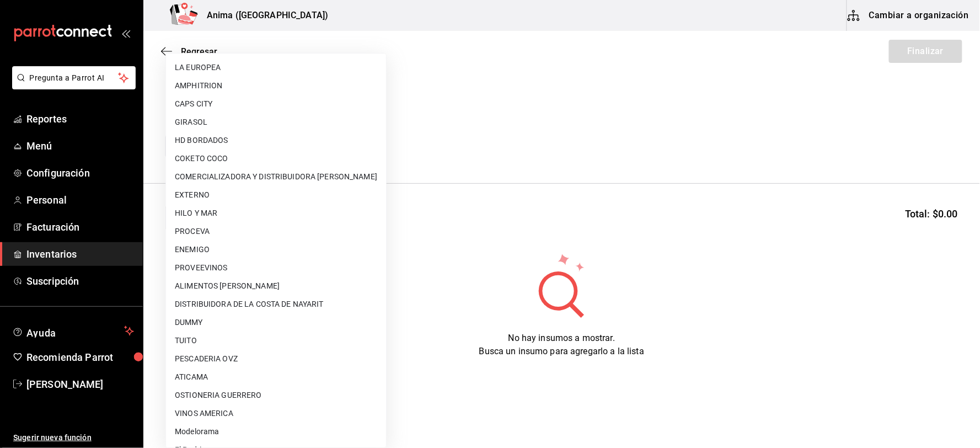
scroll to position [122, 0]
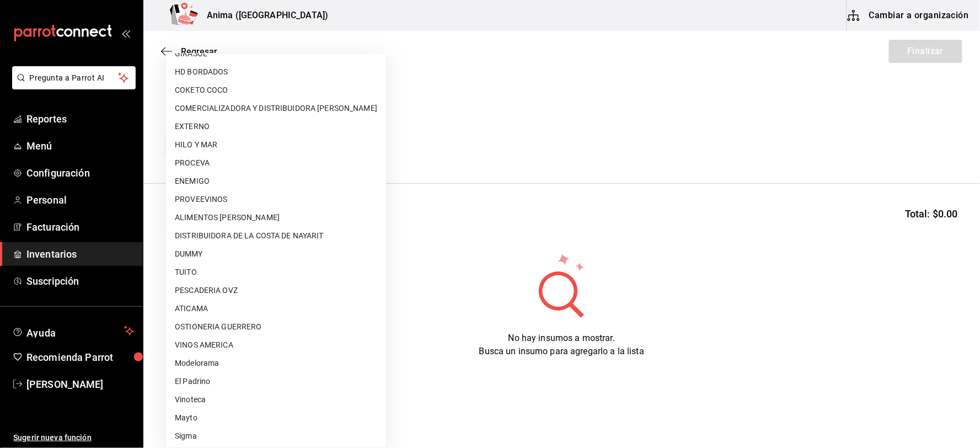
click at [203, 427] on li "Sigma" at bounding box center [276, 436] width 220 height 18
type input "842b282a-c486-4ea2-b29c-644c1926616f"
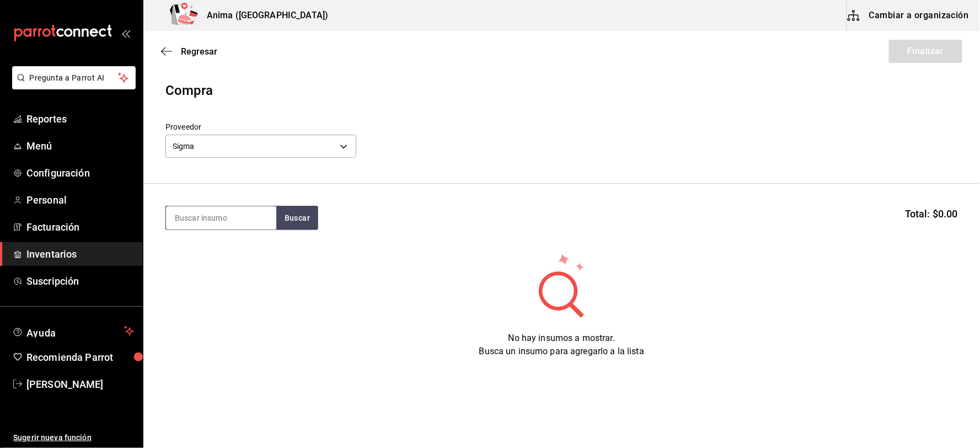
click at [210, 219] on input at bounding box center [221, 217] width 110 height 23
type input "CARNE"
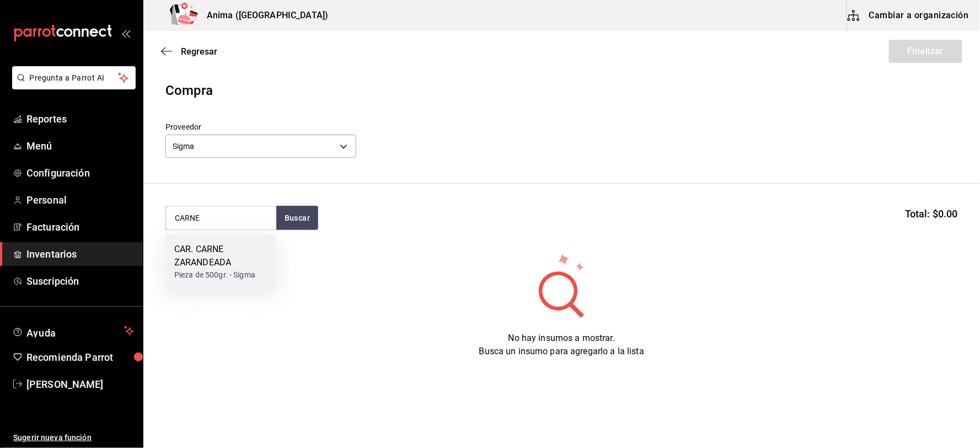
click at [216, 254] on div "CAR. CARNE ZARANDEADA" at bounding box center [220, 256] width 93 height 26
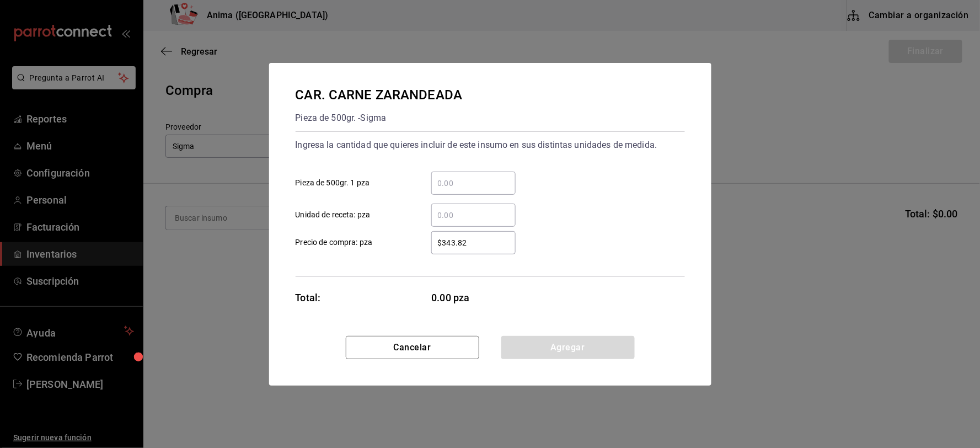
click at [457, 211] on input "​ Unidad de receta: pza" at bounding box center [473, 215] width 84 height 13
type input "8"
type input "$352.66"
click button "Agregar" at bounding box center [567, 347] width 133 height 23
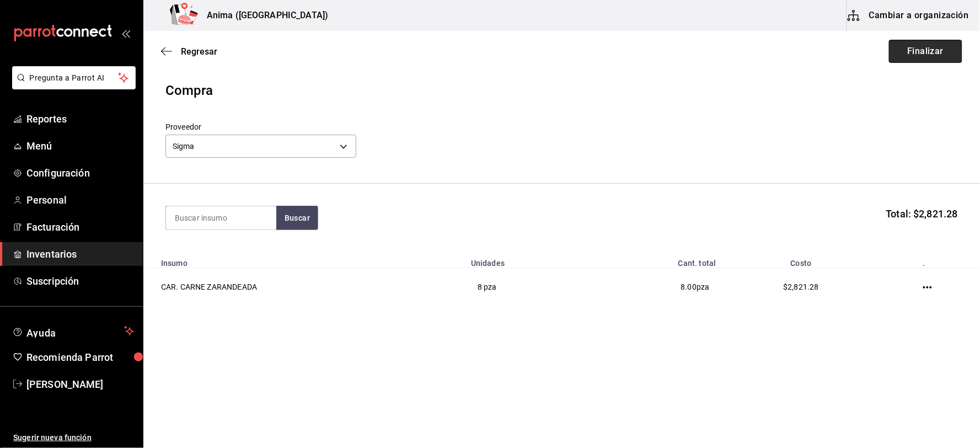
click at [909, 53] on button "Finalizar" at bounding box center [925, 51] width 73 height 23
